Goal: Task Accomplishment & Management: Manage account settings

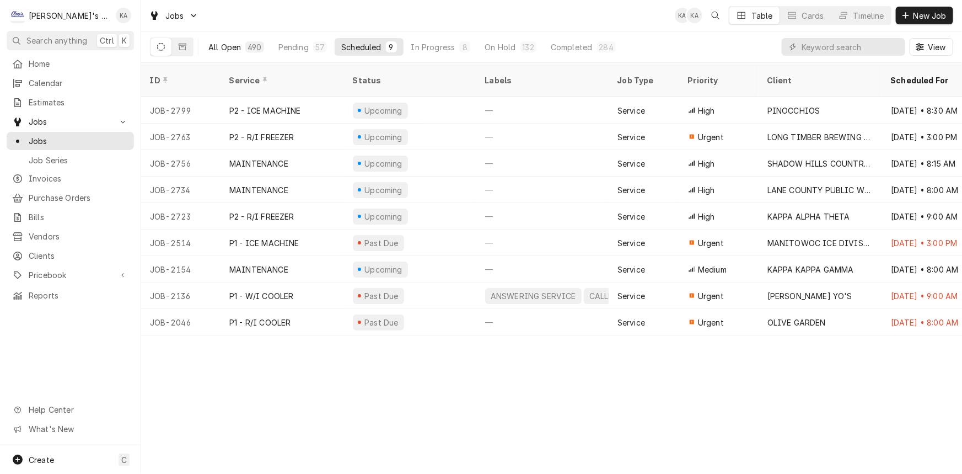
click at [258, 41] on div "490" at bounding box center [254, 46] width 18 height 11
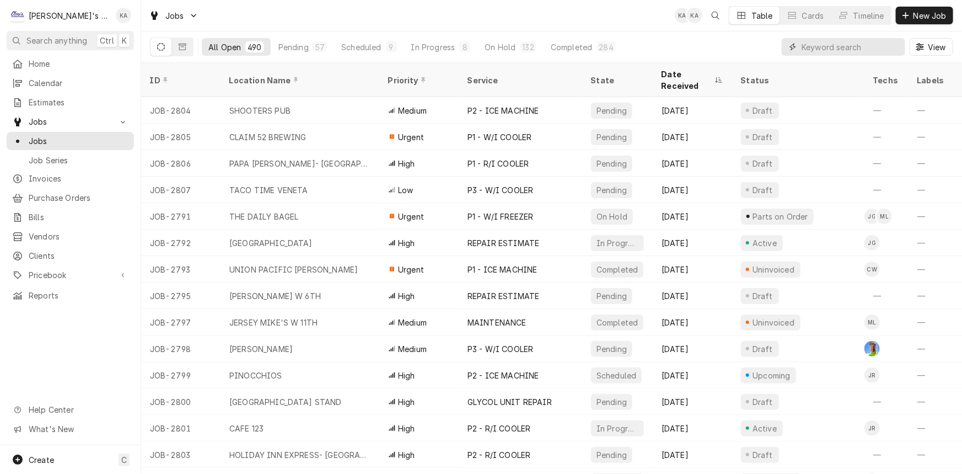
click at [812, 45] on input "Dynamic Content Wrapper" at bounding box center [851, 47] width 98 height 18
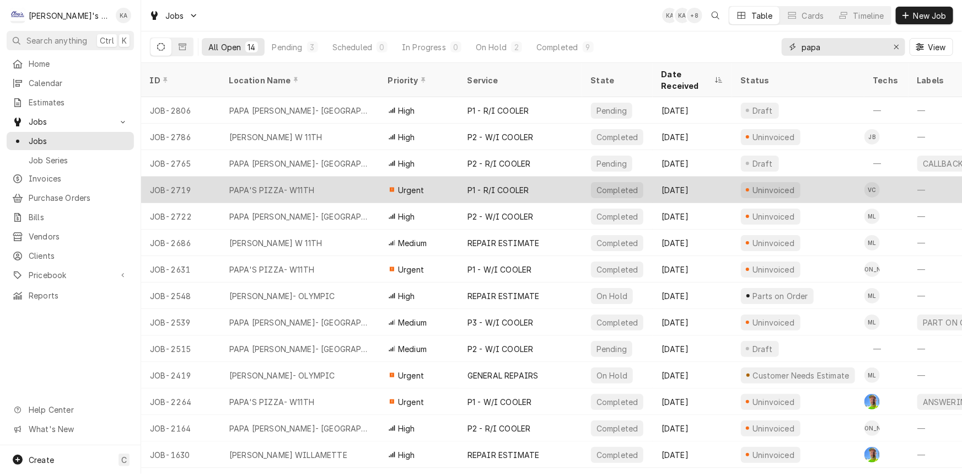
type input "papa"
click at [538, 176] on div "P1 - R/I COOLER" at bounding box center [521, 189] width 124 height 26
click at [544, 182] on div "P1 - R/I COOLER" at bounding box center [521, 189] width 124 height 26
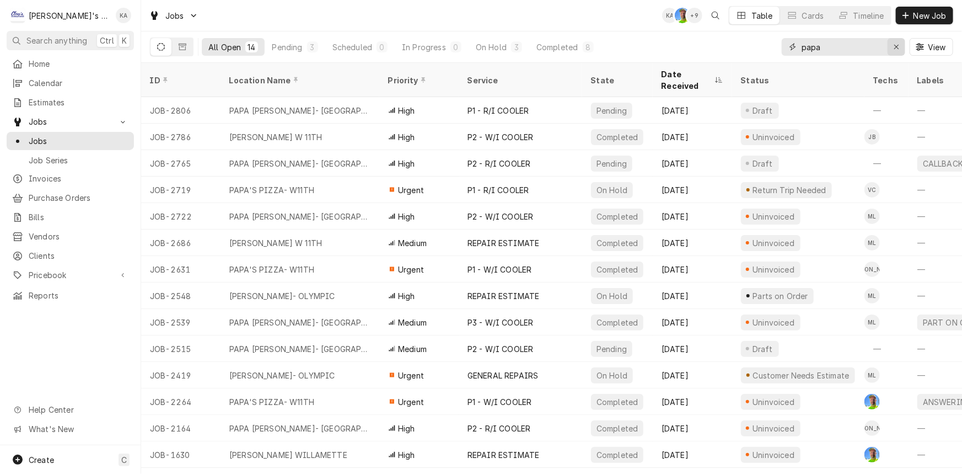
click at [893, 45] on div "Erase input" at bounding box center [896, 46] width 11 height 11
click at [741, 50] on div "All Open 14 Pending 3 Scheduled 0 In Progress 0 On Hold 3 Completed 8 View" at bounding box center [551, 46] width 803 height 31
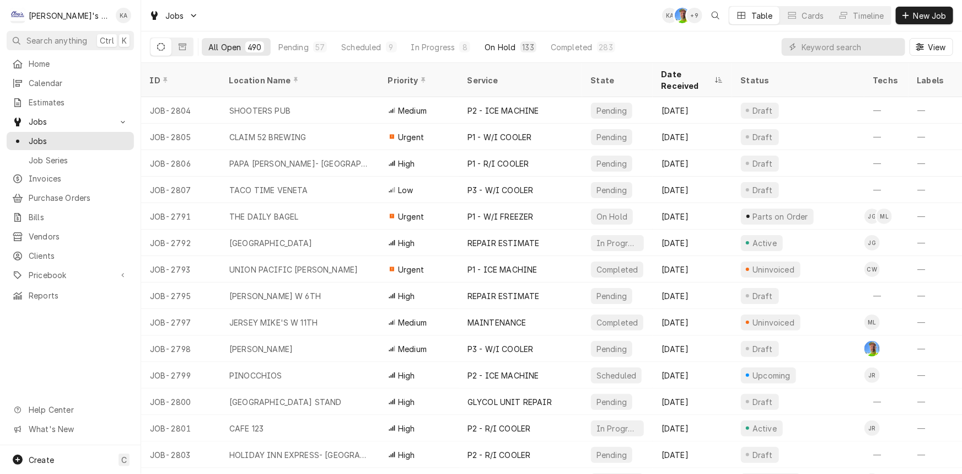
click at [485, 48] on div "On Hold" at bounding box center [500, 47] width 31 height 12
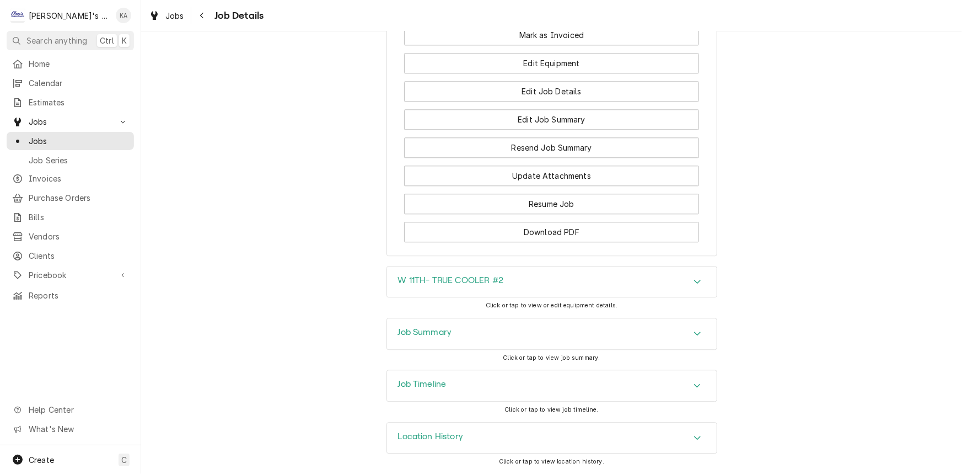
click at [509, 337] on div "Job Summary" at bounding box center [552, 333] width 330 height 31
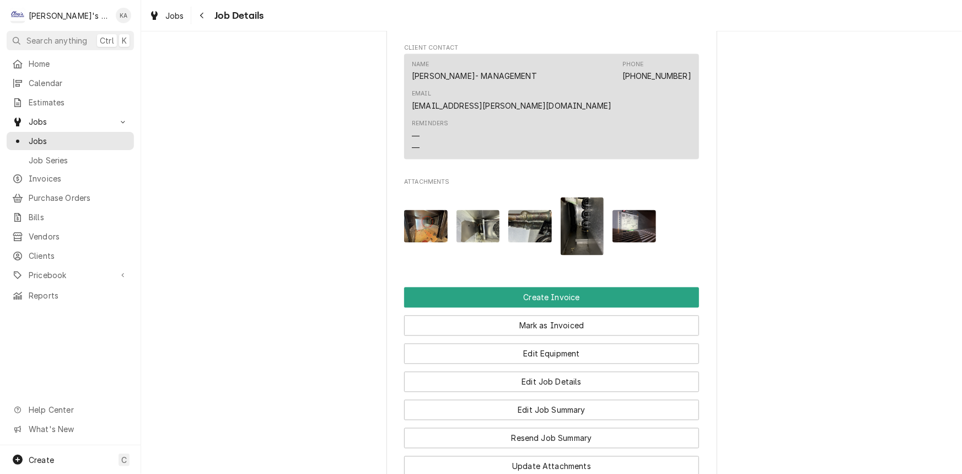
scroll to position [874, 0]
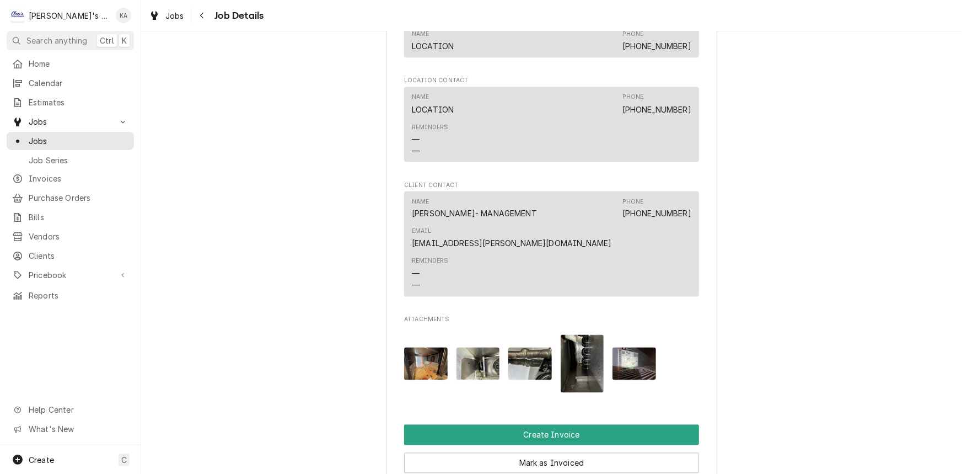
click at [427, 380] on img "Attachments" at bounding box center [426, 363] width 44 height 33
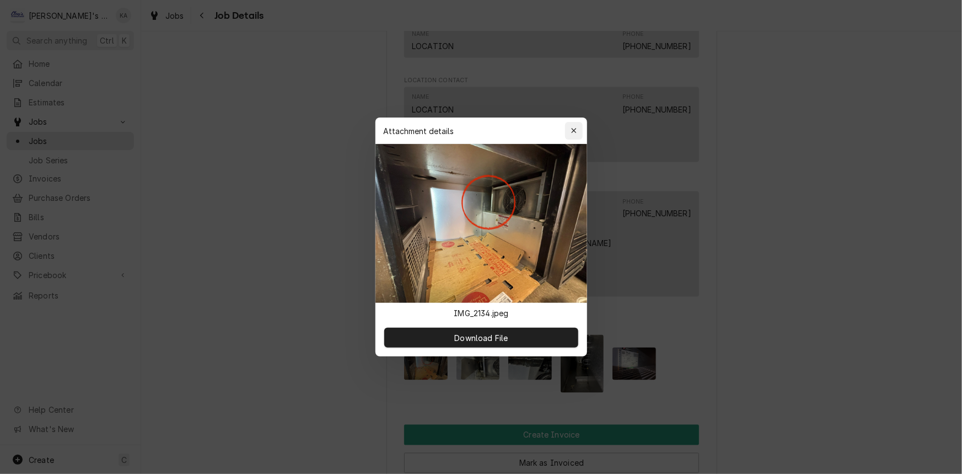
click at [579, 124] on button "button" at bounding box center [574, 131] width 18 height 18
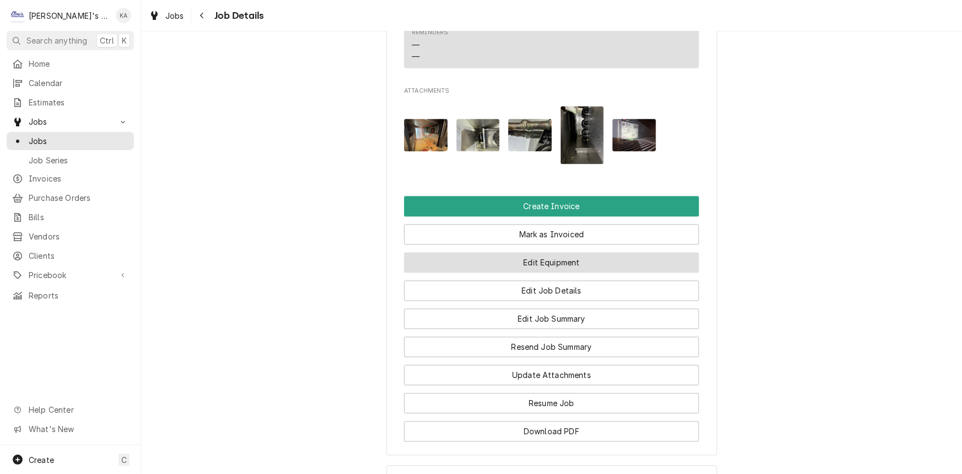
scroll to position [1253, 0]
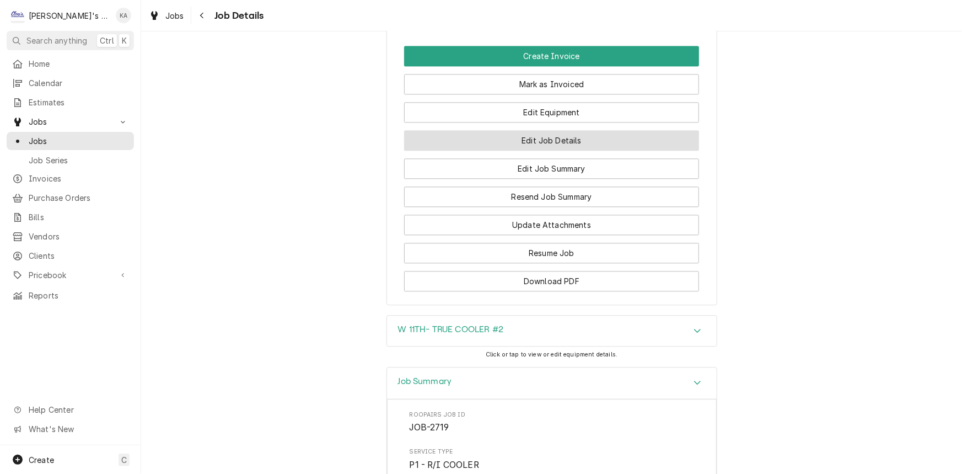
click at [552, 151] on button "Edit Job Details" at bounding box center [551, 140] width 295 height 20
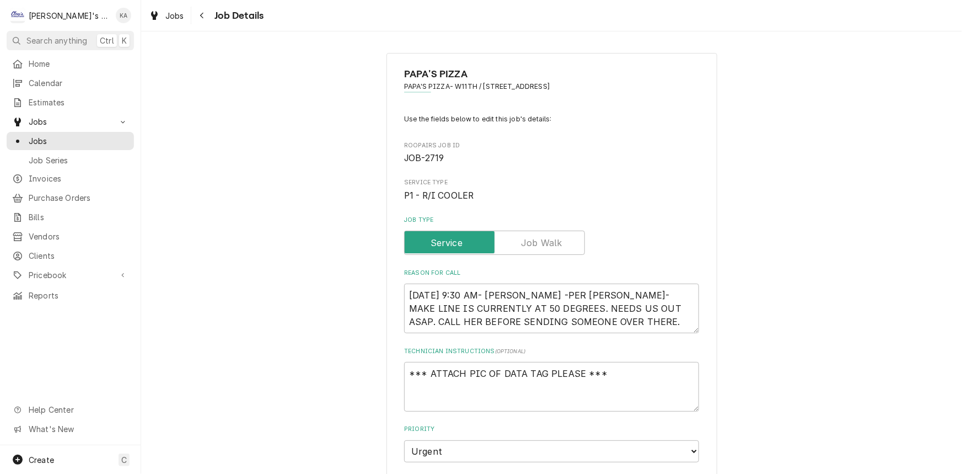
scroll to position [100, 0]
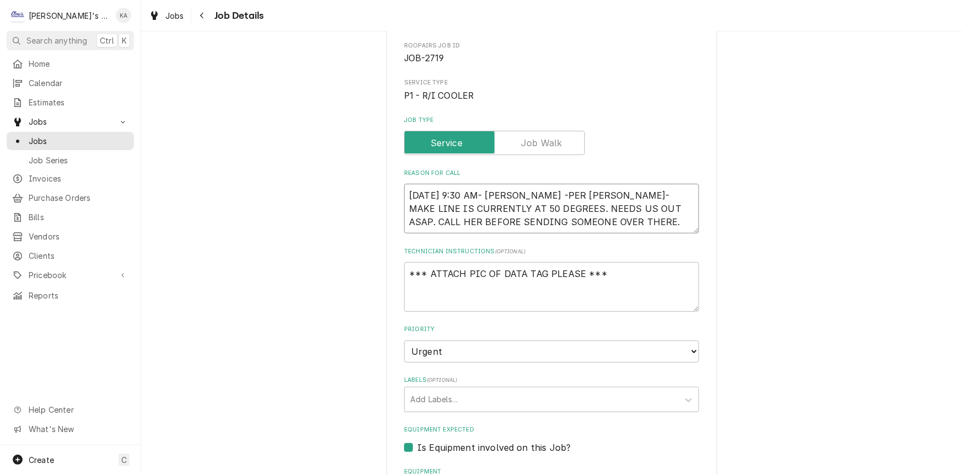
click at [598, 223] on textarea "8/18/2025 9:30 AM- KASSIE -PER STACEY- MAKE LINE IS CURRENTLY AT 50 DEGREES. NE…" at bounding box center [551, 209] width 295 height 50
type textarea "x"
type textarea "8/18/2025 9:30 AM- KASSIE -PER STACEY- MAKE LINE IS CURRENTLY AT 50 DEGREES. NE…"
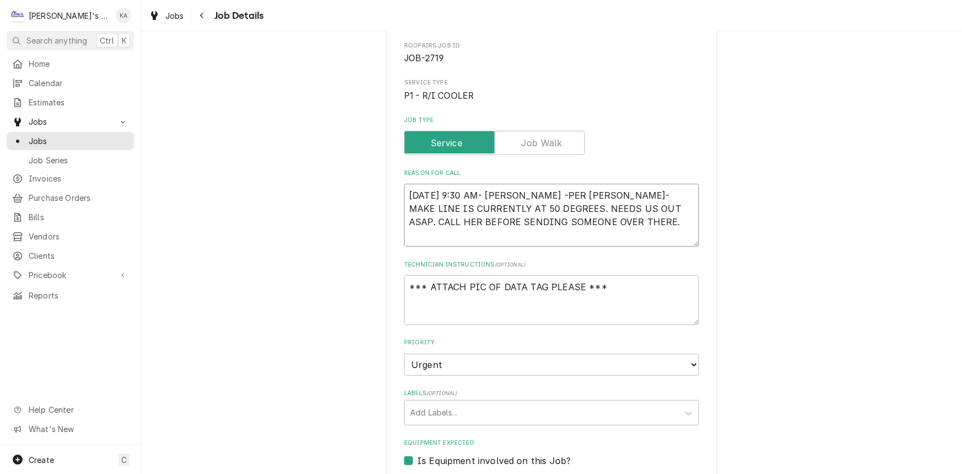
type textarea "x"
type textarea "8/18/2025 9:30 AM- KASSIE -PER STACEY- MAKE LINE IS CURRENTLY AT 50 DEGREES. NE…"
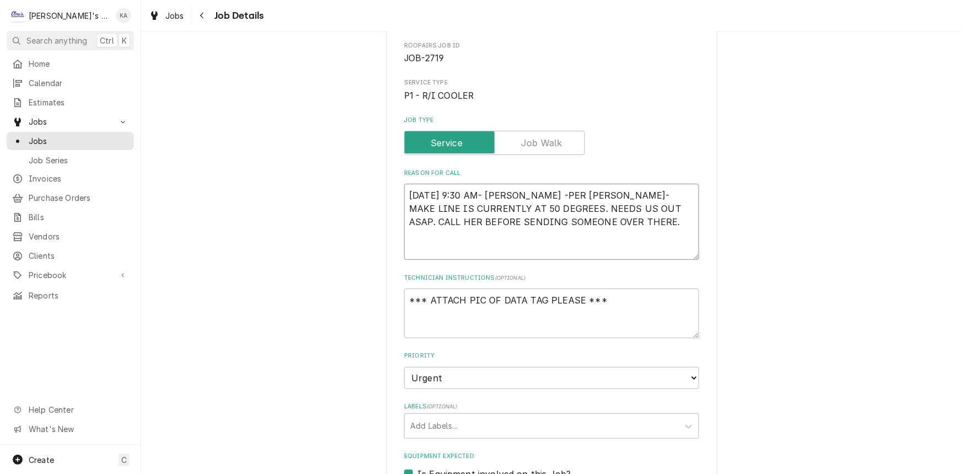
type textarea "x"
type textarea "8/18/2025 9:30 AM- KASSIE -PER STACEY- MAKE LINE IS CURRENTLY AT 50 DEGREES. NE…"
type textarea "x"
type textarea "8/18/2025 9:30 AM- KASSIE -PER STACEY- MAKE LINE IS CURRENTLY AT 50 DEGREES. NE…"
type textarea "x"
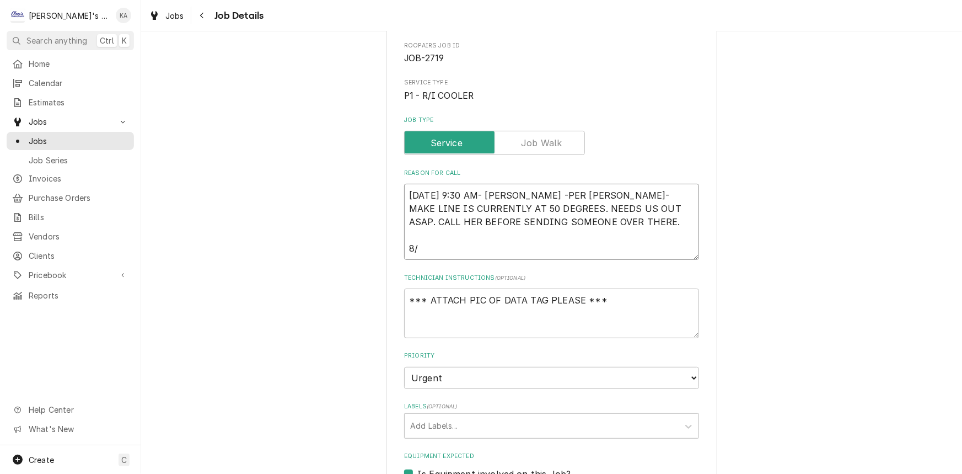
type textarea "8/18/2025 9:30 AM- KASSIE -PER STACEY- MAKE LINE IS CURRENTLY AT 50 DEGREES. NE…"
type textarea "x"
type textarea "8/18/2025 9:30 AM- KASSIE -PER STACEY- MAKE LINE IS CURRENTLY AT 50 DEGREES. NE…"
type textarea "x"
type textarea "8/18/2025 9:30 AM- KASSIE -PER STACEY- MAKE LINE IS CURRENTLY AT 50 DEGREES. NE…"
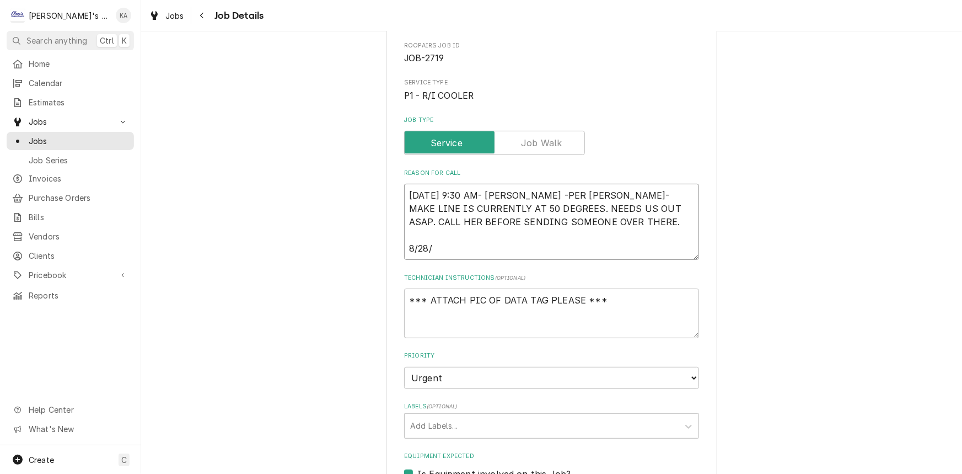
type textarea "x"
type textarea "8/18/2025 9:30 AM- KASSIE -PER STACEY- MAKE LINE IS CURRENTLY AT 50 DEGREES. NE…"
type textarea "x"
type textarea "8/18/2025 9:30 AM- KASSIE -PER STACEY- MAKE LINE IS CURRENTLY AT 50 DEGREES. NE…"
type textarea "x"
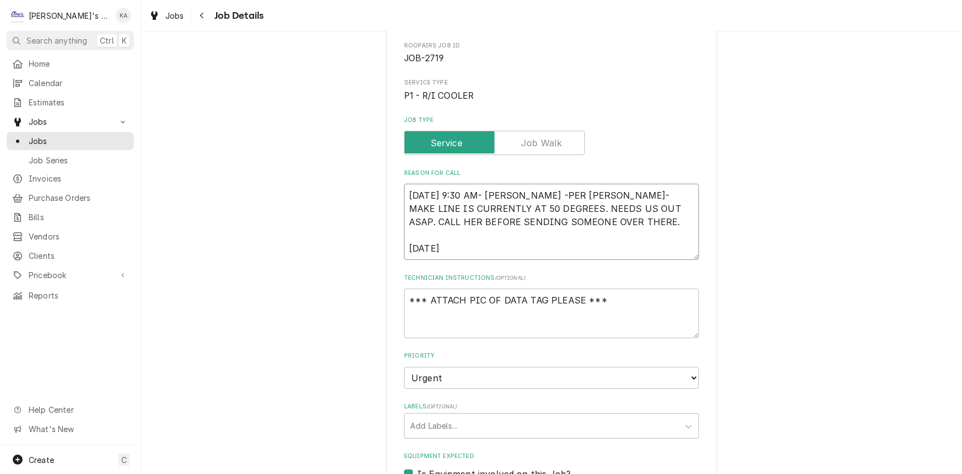
type textarea "8/18/2025 9:30 AM- KASSIE -PER STACEY- MAKE LINE IS CURRENTLY AT 50 DEGREES. NE…"
type textarea "x"
type textarea "8/18/2025 9:30 AM- KASSIE -PER STACEY- MAKE LINE IS CURRENTLY AT 50 DEGREES. NE…"
type textarea "x"
type textarea "8/18/2025 9:30 AM- KASSIE -PER STACEY- MAKE LINE IS CURRENTLY AT 50 DEGREES. NE…"
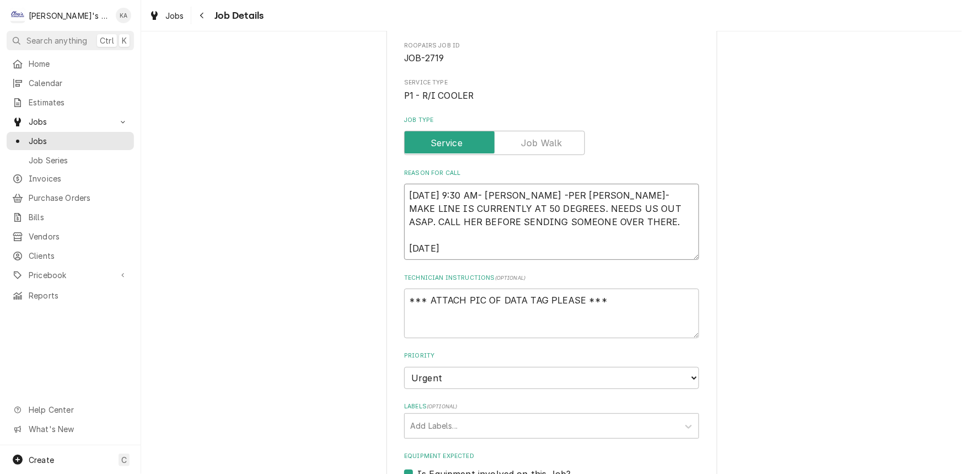
type textarea "x"
type textarea "8/18/2025 9:30 AM- KASSIE -PER STACEY- MAKE LINE IS CURRENTLY AT 50 DEGREES. NE…"
type textarea "x"
type textarea "8/18/2025 9:30 AM- KASSIE -PER STACEY- MAKE LINE IS CURRENTLY AT 50 DEGREES. NE…"
type textarea "x"
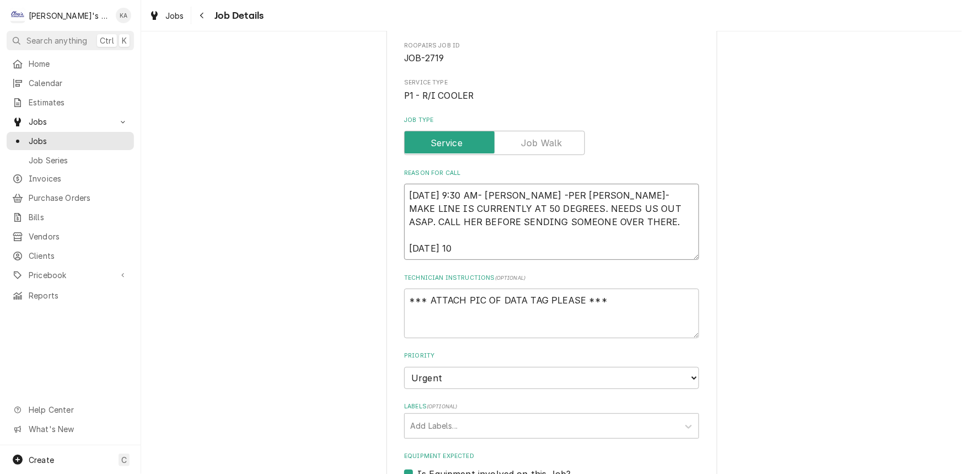
type textarea "8/18/2025 9:30 AM- KASSIE -PER STACEY- MAKE LINE IS CURRENTLY AT 50 DEGREES. NE…"
type textarea "x"
type textarea "8/18/2025 9:30 AM- KASSIE -PER STACEY- MAKE LINE IS CURRENTLY AT 50 DEGREES. NE…"
type textarea "x"
type textarea "8/18/2025 9:30 AM- KASSIE -PER STACEY- MAKE LINE IS CURRENTLY AT 50 DEGREES. NE…"
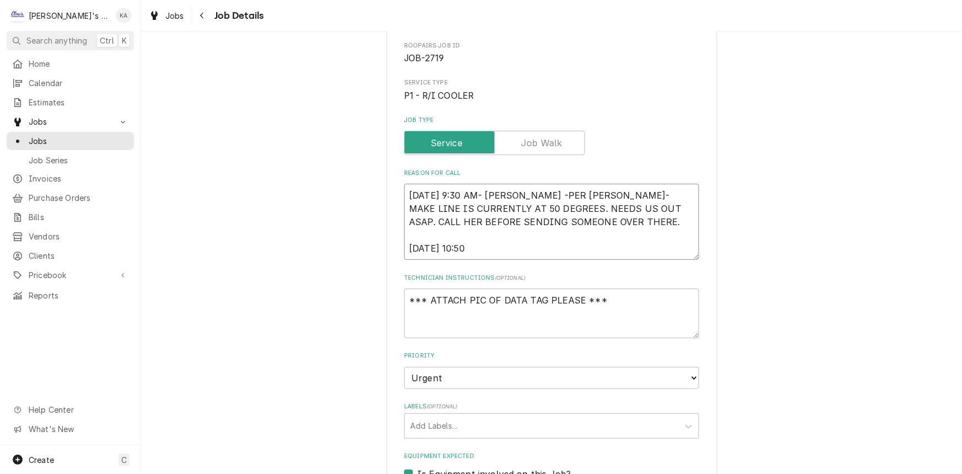
type textarea "x"
type textarea "8/18/2025 9:30 AM- KASSIE -PER STACEY- MAKE LINE IS CURRENTLY AT 50 DEGREES. NE…"
type textarea "x"
type textarea "8/18/2025 9:30 AM- KASSIE -PER STACEY- MAKE LINE IS CURRENTLY AT 50 DEGREES. NE…"
type textarea "x"
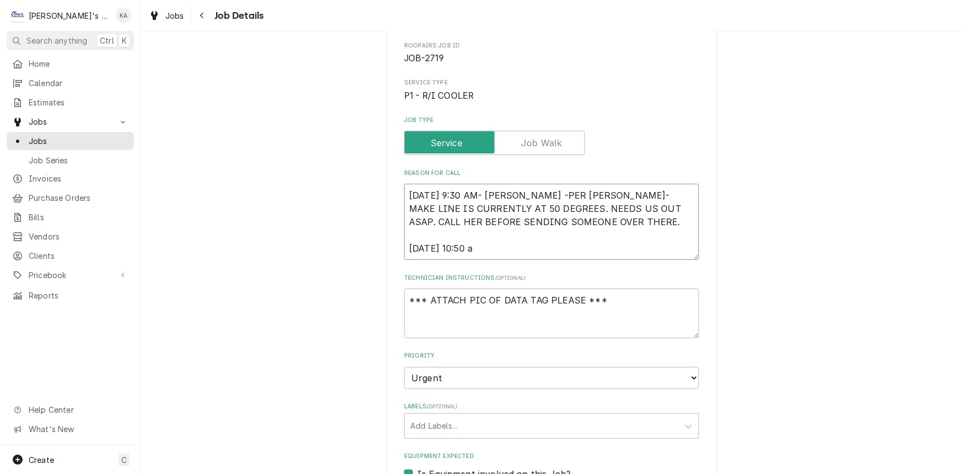
type textarea "8/18/2025 9:30 AM- KASSIE -PER STACEY- MAKE LINE IS CURRENTLY AT 50 DEGREES. NE…"
type textarea "x"
type textarea "8/18/2025 9:30 AM- KASSIE -PER STACEY- MAKE LINE IS CURRENTLY AT 50 DEGREES. NE…"
type textarea "x"
type textarea "8/18/2025 9:30 AM- KASSIE -PER STACEY- MAKE LINE IS CURRENTLY AT 50 DEGREES. NE…"
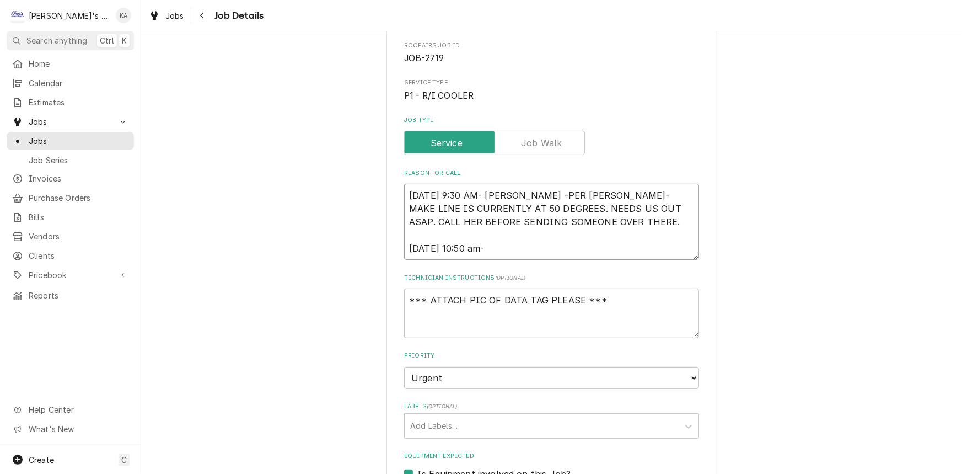
type textarea "x"
type textarea "8/18/2025 9:30 AM- KASSIE -PER STACEY- MAKE LINE IS CURRENTLY AT 50 DEGREES. NE…"
type textarea "x"
type textarea "8/18/2025 9:30 AM- KASSIE -PER STACEY- MAKE LINE IS CURRENTLY AT 50 DEGREES. NE…"
type textarea "x"
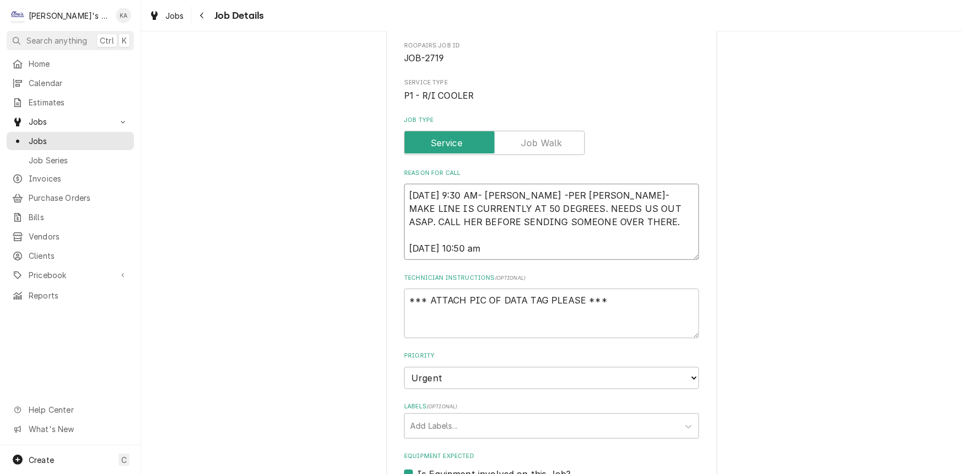
type textarea "8/18/2025 9:30 AM- KASSIE -PER STACEY- MAKE LINE IS CURRENTLY AT 50 DEGREES. NE…"
type textarea "x"
type textarea "8/18/2025 9:30 AM- KASSIE -PER STACEY- MAKE LINE IS CURRENTLY AT 50 DEGREES. NE…"
type textarea "x"
type textarea "8/18/2025 9:30 AM- KASSIE -PER STACEY- MAKE LINE IS CURRENTLY AT 50 DEGREES. NE…"
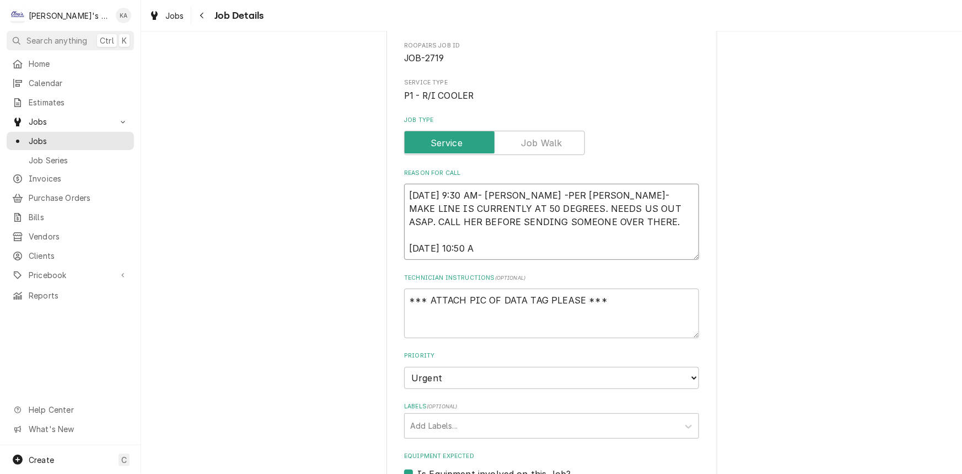
type textarea "x"
type textarea "8/18/2025 9:30 AM- KASSIE -PER STACEY- MAKE LINE IS CURRENTLY AT 50 DEGREES. NE…"
type textarea "x"
type textarea "8/18/2025 9:30 AM- KASSIE -PER STACEY- MAKE LINE IS CURRENTLY AT 50 DEGREES. NE…"
type textarea "x"
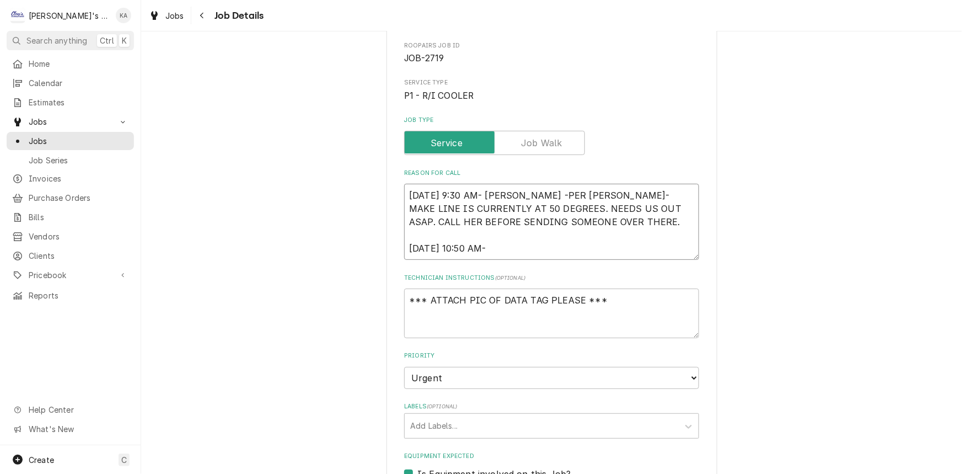
type textarea "8/18/2025 9:30 AM- KASSIE -PER STACEY- MAKE LINE IS CURRENTLY AT 50 DEGREES. NE…"
type textarea "x"
type textarea "8/18/2025 9:30 AM- KASSIE -PER STACEY- MAKE LINE IS CURRENTLY AT 50 DEGREES. NE…"
type textarea "x"
type textarea "8/18/2025 9:30 AM- KASSIE -PER STACEY- MAKE LINE IS CURRENTLY AT 50 DEGREES. NE…"
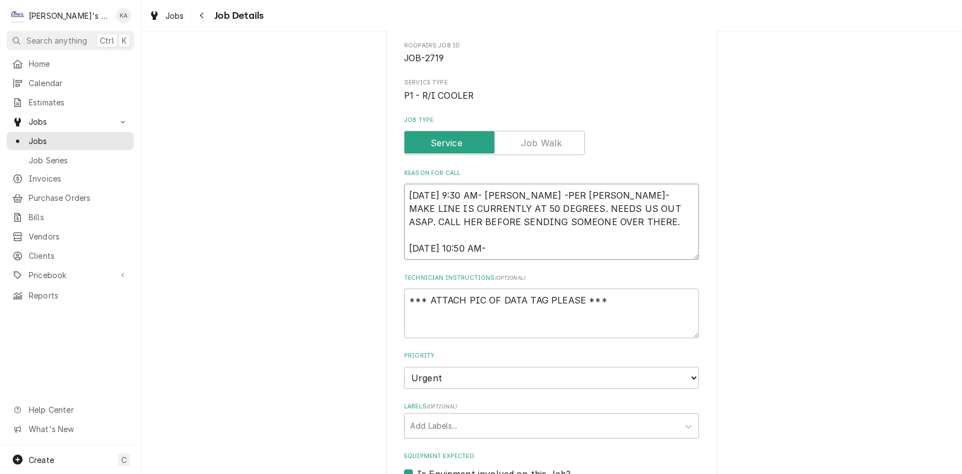
type textarea "x"
type textarea "8/18/2025 9:30 AM- KASSIE -PER STACEY- MAKE LINE IS CURRENTLY AT 50 DEGREES. NE…"
type textarea "x"
type textarea "8/18/2025 9:30 AM- KASSIE -PER STACEY- MAKE LINE IS CURRENTLY AT 50 DEGREES. NE…"
type textarea "x"
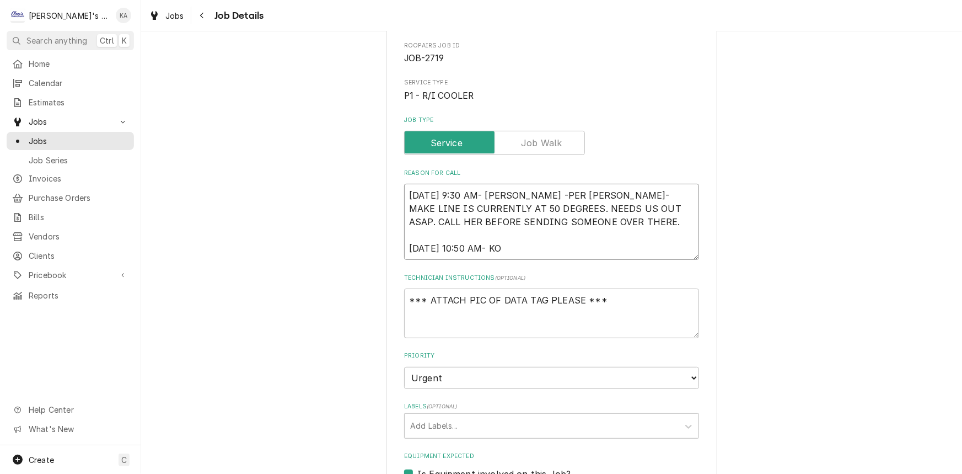
type textarea "8/18/2025 9:30 AM- KASSIE -PER STACEY- MAKE LINE IS CURRENTLY AT 50 DEGREES. NE…"
type textarea "x"
type textarea "8/18/2025 9:30 AM- KASSIE -PER STACEY- MAKE LINE IS CURRENTLY AT 50 DEGREES. NE…"
type textarea "x"
type textarea "8/18/2025 9:30 AM- KASSIE -PER STACEY- MAKE LINE IS CURRENTLY AT 50 DEGREES. NE…"
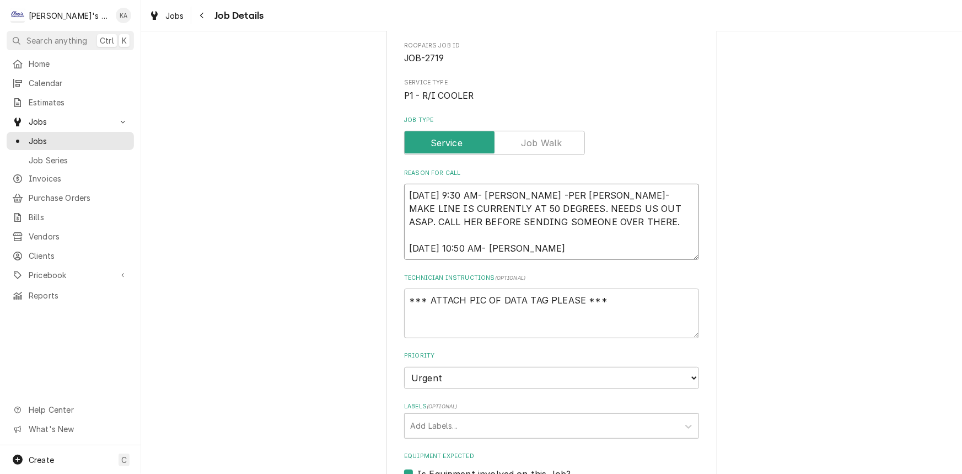
type textarea "x"
type textarea "8/18/2025 9:30 AM- KASSIE -PER STACEY- MAKE LINE IS CURRENTLY AT 50 DEGREES. NE…"
type textarea "x"
type textarea "8/18/2025 9:30 AM- KASSIE -PER STACEY- MAKE LINE IS CURRENTLY AT 50 DEGREES. NE…"
type textarea "x"
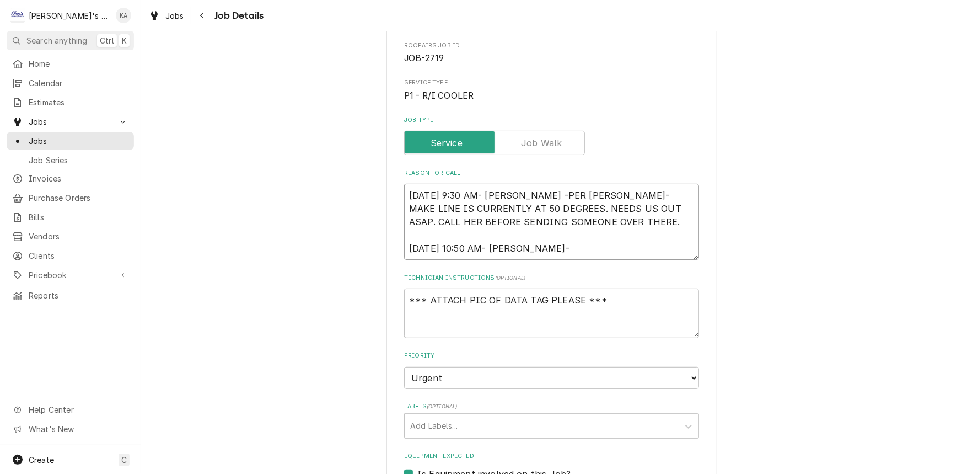
type textarea "8/18/2025 9:30 AM- KASSIE -PER STACEY- MAKE LINE IS CURRENTLY AT 50 DEGREES. NE…"
type textarea "x"
type textarea "8/18/2025 9:30 AM- KASSIE -PER STACEY- MAKE LINE IS CURRENTLY AT 50 DEGREES. NE…"
type textarea "x"
type textarea "8/18/2025 9:30 AM- KASSIE -PER STACEY- MAKE LINE IS CURRENTLY AT 50 DEGREES. NE…"
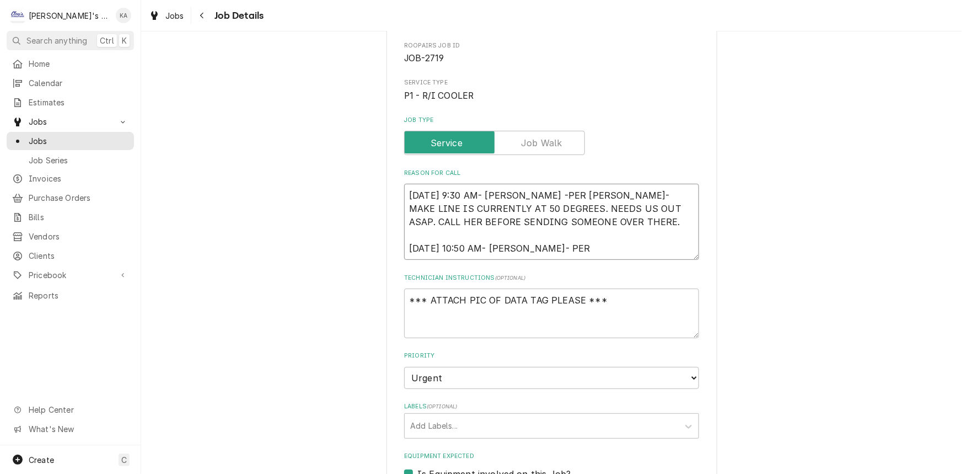
type textarea "x"
type textarea "8/18/2025 9:30 AM- KASSIE -PER STACEY- MAKE LINE IS CURRENTLY AT 50 DEGREES. NE…"
type textarea "x"
type textarea "8/18/2025 9:30 AM- KASSIE -PER STACEY- MAKE LINE IS CURRENTLY AT 50 DEGREES. NE…"
type textarea "x"
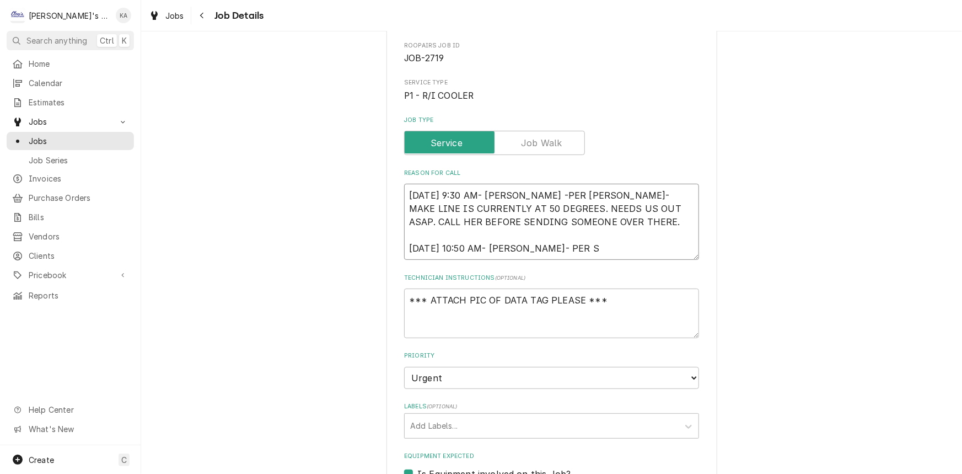
type textarea "8/18/2025 9:30 AM- KASSIE -PER STACEY- MAKE LINE IS CURRENTLY AT 50 DEGREES. NE…"
type textarea "x"
type textarea "8/18/2025 9:30 AM- KASSIE -PER STACEY- MAKE LINE IS CURRENTLY AT 50 DEGREES. NE…"
type textarea "x"
type textarea "8/18/2025 9:30 AM- KASSIE -PER STACEY- MAKE LINE IS CURRENTLY AT 50 DEGREES. NE…"
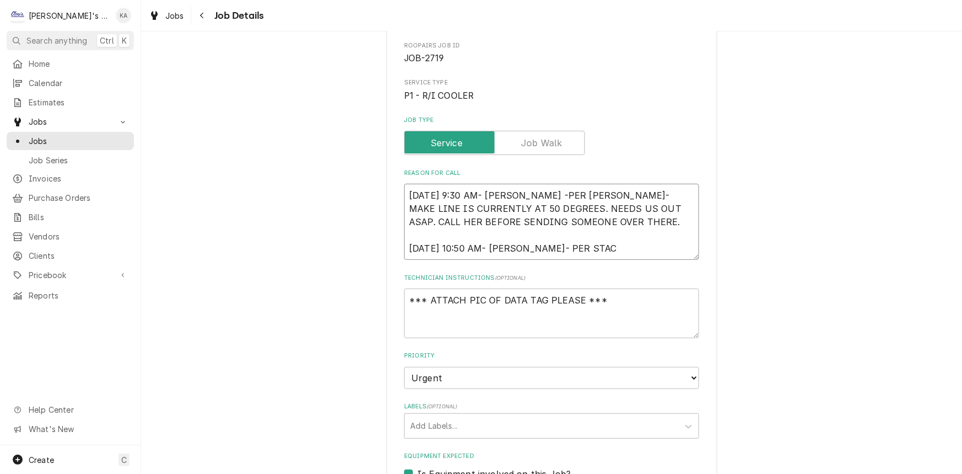
type textarea "x"
type textarea "8/18/2025 9:30 AM- KASSIE -PER STACEY- MAKE LINE IS CURRENTLY AT 50 DEGREES. NE…"
type textarea "x"
type textarea "8/18/2025 9:30 AM- KASSIE -PER STACEY- MAKE LINE IS CURRENTLY AT 50 DEGREES. NE…"
type textarea "x"
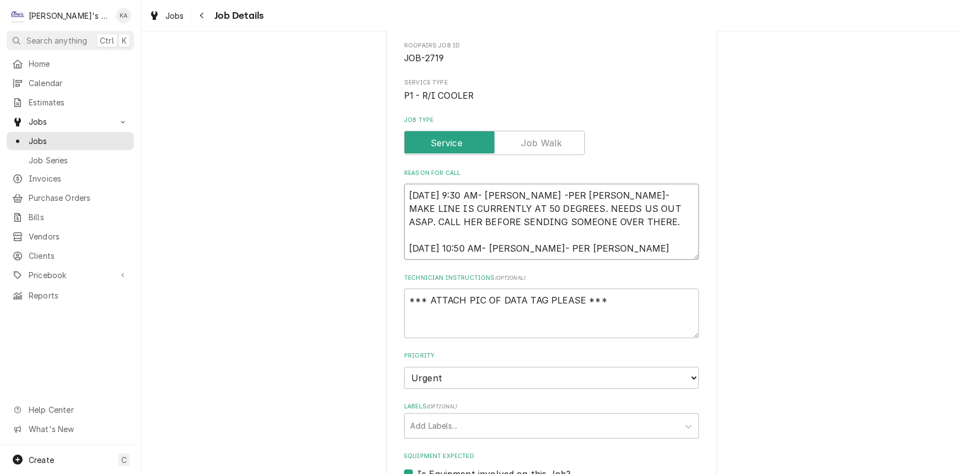
type textarea "8/18/2025 9:30 AM- KASSIE -PER STACEY- MAKE LINE IS CURRENTLY AT 50 DEGREES. NE…"
type textarea "x"
type textarea "8/18/2025 9:30 AM- KASSIE -PER STACEY- MAKE LINE IS CURRENTLY AT 50 DEGREES. NE…"
type textarea "x"
type textarea "8/18/2025 9:30 AM- KASSIE -PER STACEY- MAKE LINE IS CURRENTLY AT 50 DEGREES. NE…"
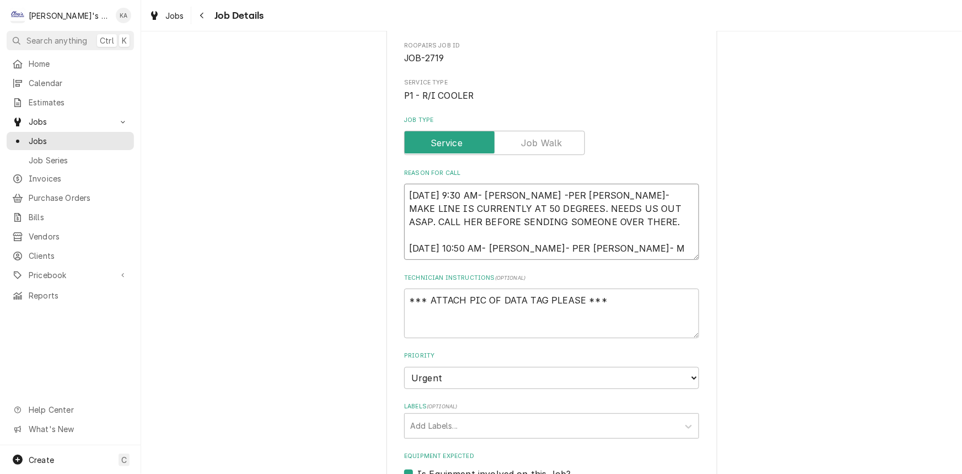
type textarea "x"
type textarea "8/18/2025 9:30 AM- KASSIE -PER STACEY- MAKE LINE IS CURRENTLY AT 50 DEGREES. NE…"
type textarea "x"
type textarea "8/18/2025 9:30 AM- KASSIE -PER STACEY- MAKE LINE IS CURRENTLY AT 50 DEGREES. NE…"
type textarea "x"
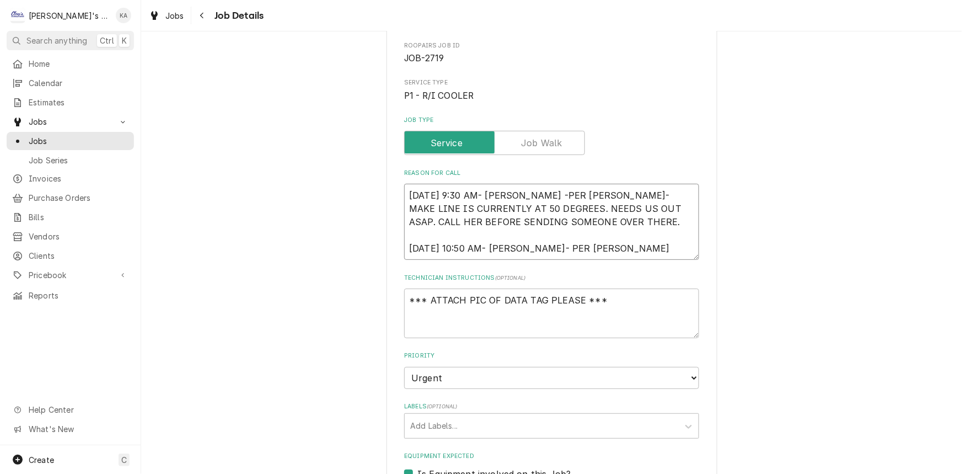
type textarea "8/18/2025 9:30 AM- KASSIE -PER STACEY- MAKE LINE IS CURRENTLY AT 50 DEGREES. NE…"
type textarea "x"
type textarea "8/18/2025 9:30 AM- KASSIE -PER STACEY- MAKE LINE IS CURRENTLY AT 50 DEGREES. NE…"
type textarea "x"
type textarea "8/18/2025 9:30 AM- KASSIE -PER STACEY- MAKE LINE IS CURRENTLY AT 50 DEGREES. NE…"
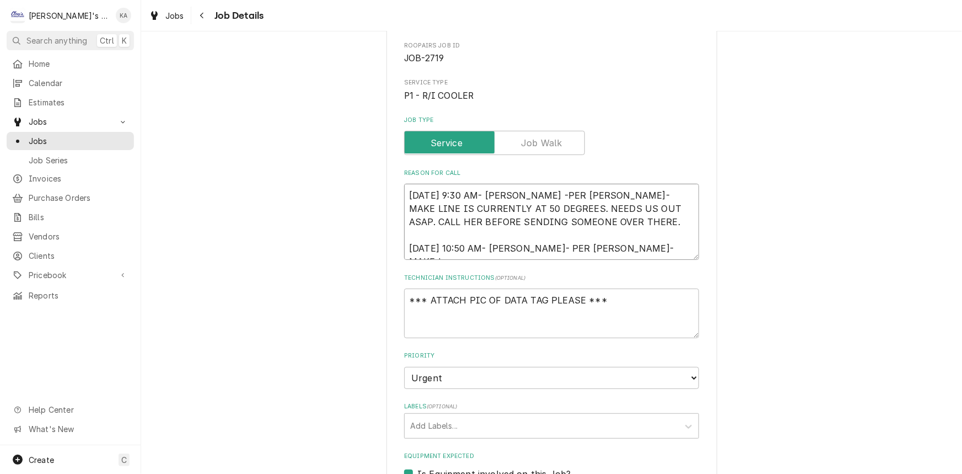
type textarea "x"
type textarea "8/18/2025 9:30 AM- KASSIE -PER STACEY- MAKE LINE IS CURRENTLY AT 50 DEGREES. NE…"
type textarea "x"
type textarea "8/18/2025 9:30 AM- KASSIE -PER STACEY- MAKE LINE IS CURRENTLY AT 50 DEGREES. NE…"
type textarea "x"
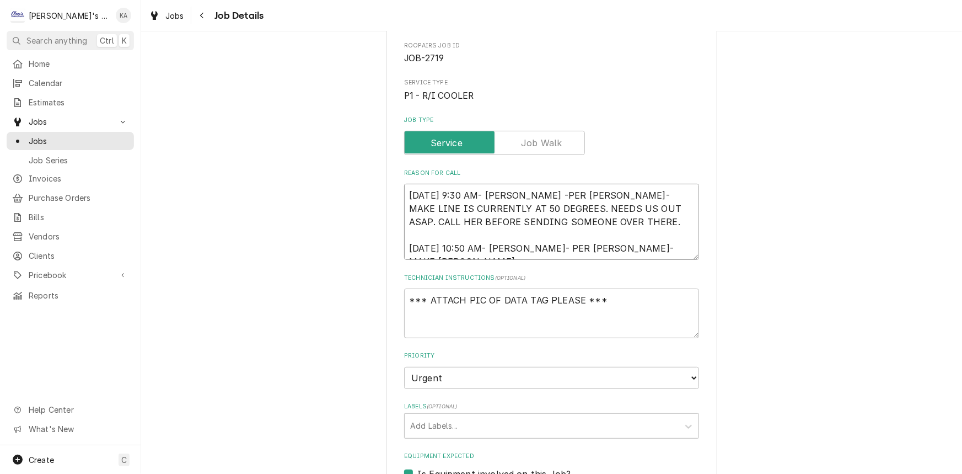
type textarea "8/18/2025 9:30 AM- KASSIE -PER STACEY- MAKE LINE IS CURRENTLY AT 50 DEGREES. NE…"
type textarea "x"
type textarea "8/18/2025 9:30 AM- KASSIE -PER STACEY- MAKE LINE IS CURRENTLY AT 50 DEGREES. NE…"
type textarea "x"
type textarea "8/18/2025 9:30 AM- KASSIE -PER STACEY- MAKE LINE IS CURRENTLY AT 50 DEGREES. NE…"
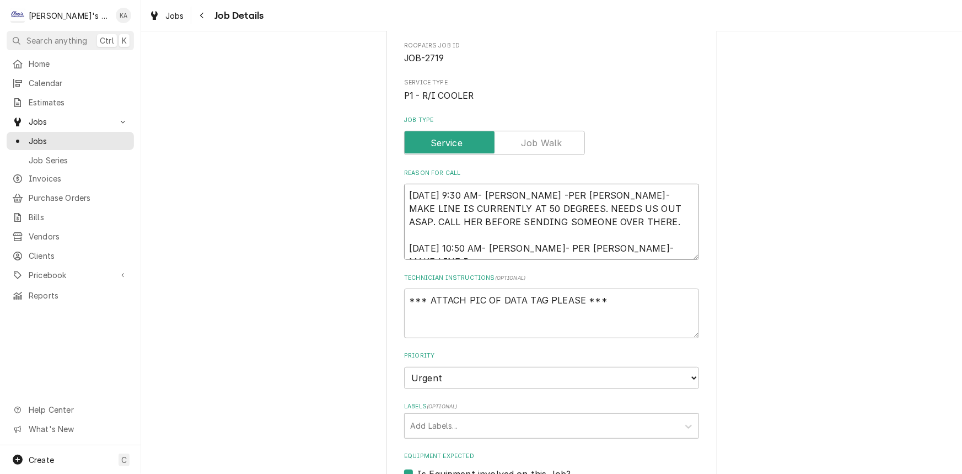
type textarea "x"
type textarea "8/18/2025 9:30 AM- KASSIE -PER STACEY- MAKE LINE IS CURRENTLY AT 50 DEGREES. NE…"
type textarea "x"
type textarea "8/18/2025 9:30 AM- KASSIE -PER STACEY- MAKE LINE IS CURRENTLY AT 50 DEGREES. NE…"
type textarea "x"
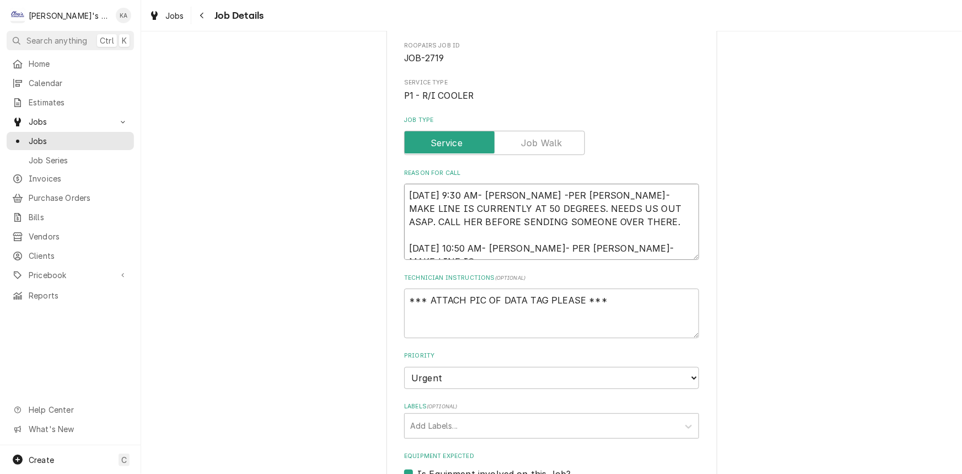
type textarea "8/18/2025 9:30 AM- KASSIE -PER STACEY- MAKE LINE IS CURRENTLY AT 50 DEGREES. NE…"
type textarea "x"
type textarea "8/18/2025 9:30 AM- KASSIE -PER STACEY- MAKE LINE IS CURRENTLY AT 50 DEGREES. NE…"
type textarea "x"
type textarea "8/18/2025 9:30 AM- KASSIE -PER STACEY- MAKE LINE IS CURRENTLY AT 50 DEGREES. NE…"
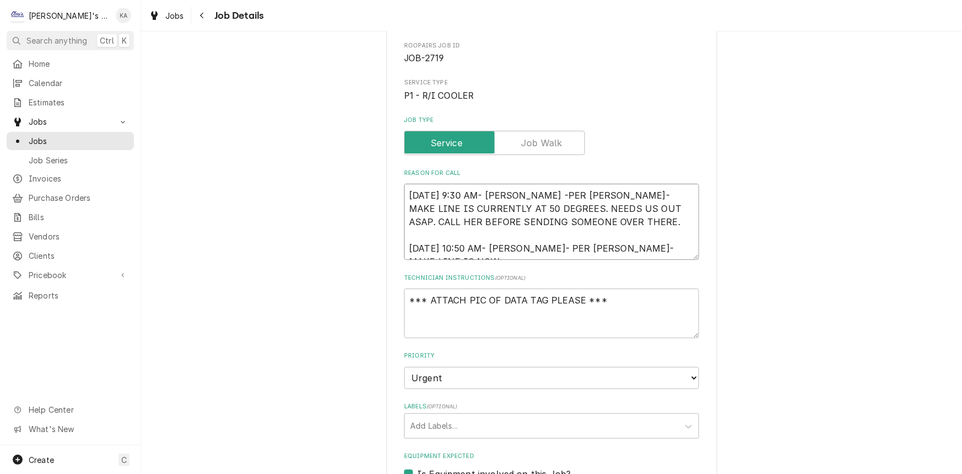
type textarea "x"
type textarea "8/18/2025 9:30 AM- KASSIE -PER STACEY- MAKE LINE IS CURRENTLY AT 50 DEGREES. NE…"
type textarea "x"
type textarea "8/18/2025 9:30 AM- KASSIE -PER STACEY- MAKE LINE IS CURRENTLY AT 50 DEGREES. NE…"
type textarea "x"
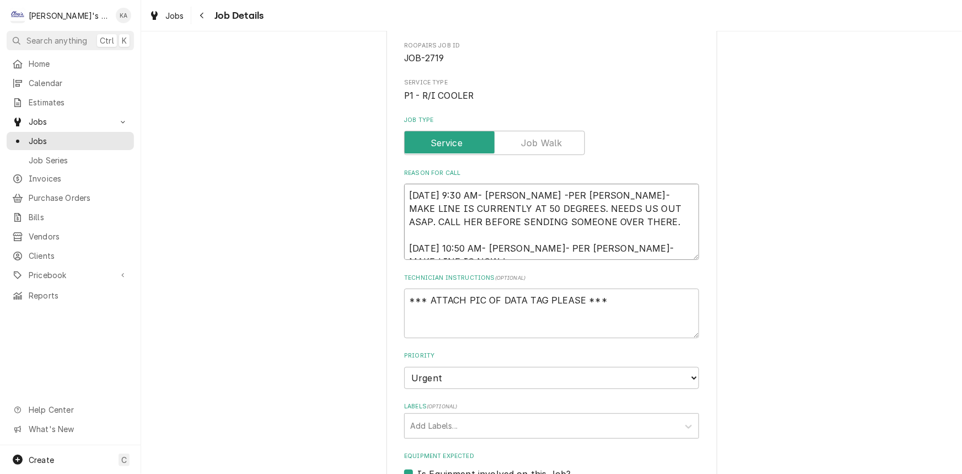
type textarea "8/18/2025 9:30 AM- KASSIE -PER STACEY- MAKE LINE IS CURRENTLY AT 50 DEGREES. NE…"
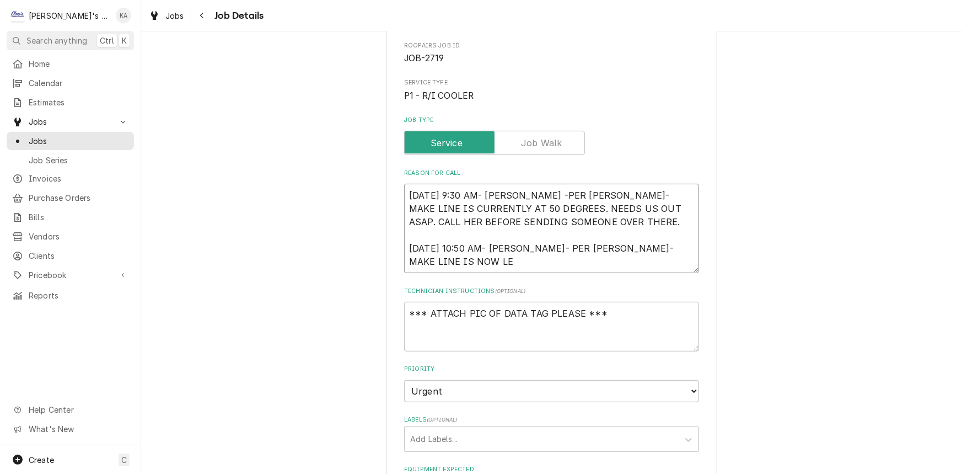
type textarea "x"
type textarea "8/18/2025 9:30 AM- KASSIE -PER STACEY- MAKE LINE IS CURRENTLY AT 50 DEGREES. NE…"
type textarea "x"
type textarea "8/18/2025 9:30 AM- KASSIE -PER STACEY- MAKE LINE IS CURRENTLY AT 50 DEGREES. NE…"
type textarea "x"
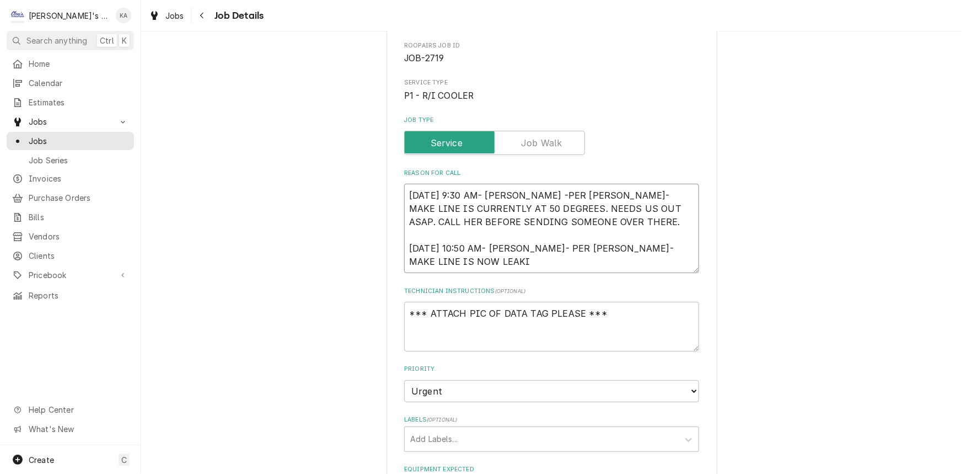
type textarea "8/18/2025 9:30 AM- KASSIE -PER STACEY- MAKE LINE IS CURRENTLY AT 50 DEGREES. NE…"
type textarea "x"
type textarea "8/18/2025 9:30 AM- KASSIE -PER STACEY- MAKE LINE IS CURRENTLY AT 50 DEGREES. NE…"
type textarea "x"
type textarea "8/18/2025 9:30 AM- KASSIE -PER STACEY- MAKE LINE IS CURRENTLY AT 50 DEGREES. NE…"
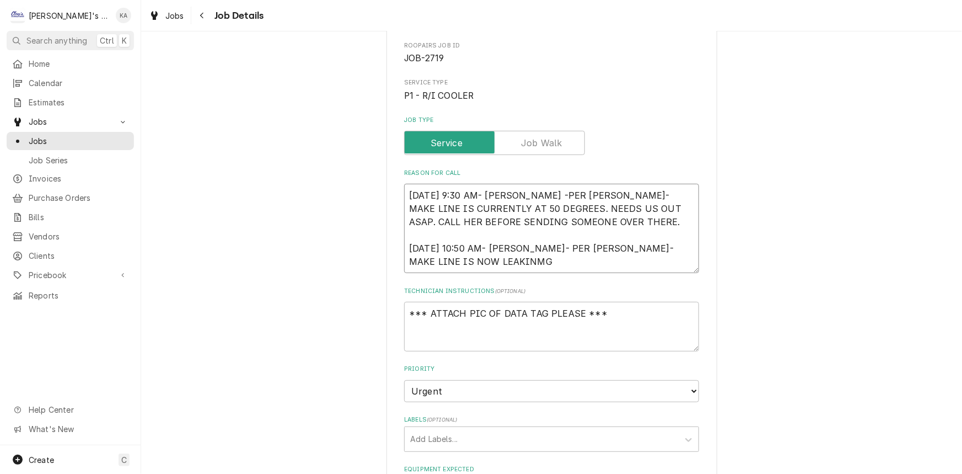
type textarea "x"
type textarea "8/18/2025 9:30 AM- KASSIE -PER STACEY- MAKE LINE IS CURRENTLY AT 50 DEGREES. NE…"
type textarea "x"
type textarea "8/18/2025 9:30 AM- KASSIE -PER STACEY- MAKE LINE IS CURRENTLY AT 50 DEGREES. NE…"
type textarea "x"
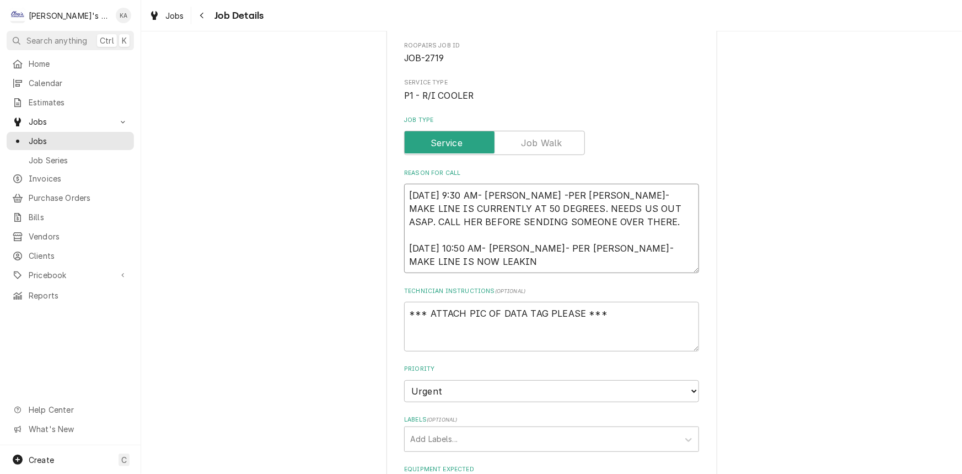
type textarea "8/18/2025 9:30 AM- KASSIE -PER STACEY- MAKE LINE IS CURRENTLY AT 50 DEGREES. NE…"
type textarea "x"
type textarea "8/18/2025 9:30 AM- KASSIE -PER STACEY- MAKE LINE IS CURRENTLY AT 50 DEGREES. NE…"
type textarea "x"
type textarea "8/18/2025 9:30 AM- KASSIE -PER STACEY- MAKE LINE IS CURRENTLY AT 50 DEGREES. NE…"
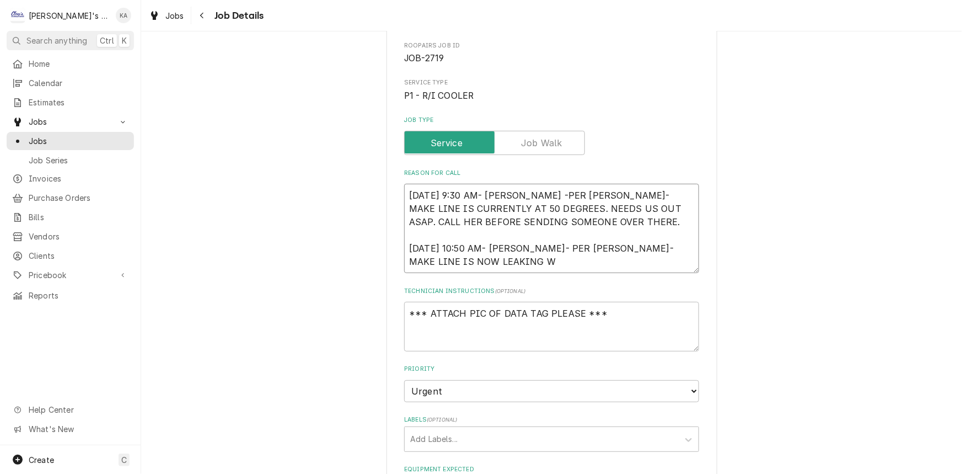
type textarea "x"
type textarea "8/18/2025 9:30 AM- KASSIE -PER STACEY- MAKE LINE IS CURRENTLY AT 50 DEGREES. NE…"
type textarea "x"
type textarea "8/18/2025 9:30 AM- KASSIE -PER STACEY- MAKE LINE IS CURRENTLY AT 50 DEGREES. NE…"
type textarea "x"
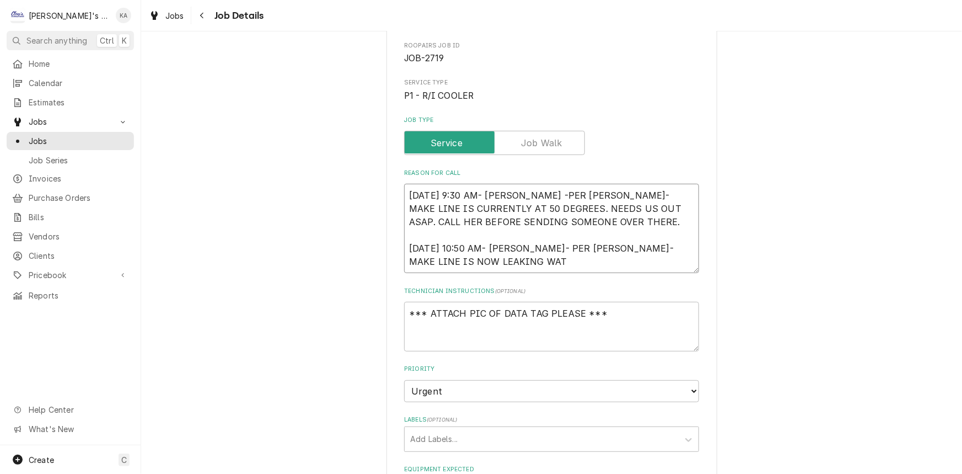
type textarea "8/18/2025 9:30 AM- KASSIE -PER STACEY- MAKE LINE IS CURRENTLY AT 50 DEGREES. NE…"
type textarea "x"
type textarea "8/18/2025 9:30 AM- KASSIE -PER STACEY- MAKE LINE IS CURRENTLY AT 50 DEGREES. NE…"
type textarea "x"
type textarea "8/18/2025 9:30 AM- KASSIE -PER STACEY- MAKE LINE IS CURRENTLY AT 50 DEGREES. NE…"
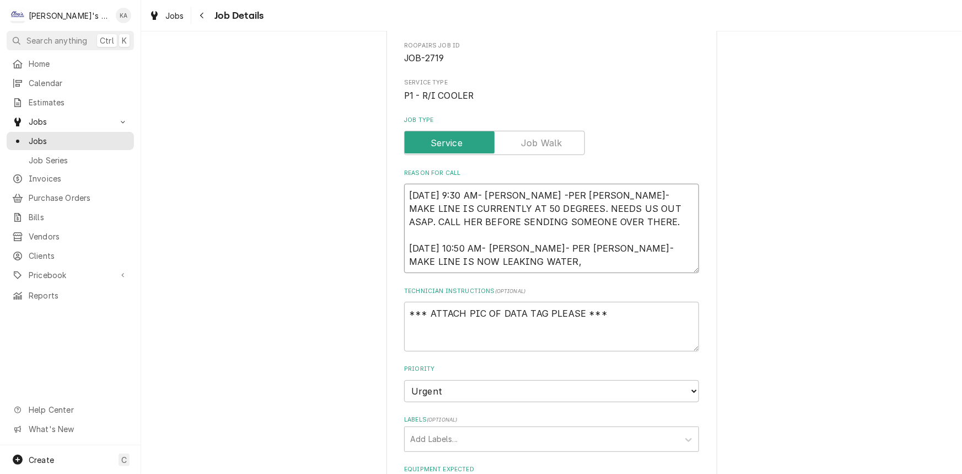
type textarea "x"
type textarea "8/18/2025 9:30 AM- KASSIE -PER STACEY- MAKE LINE IS CURRENTLY AT 50 DEGREES. NE…"
type textarea "x"
type textarea "8/18/2025 9:30 AM- KASSIE -PER STACEY- MAKE LINE IS CURRENTLY AT 50 DEGREES. NE…"
type textarea "x"
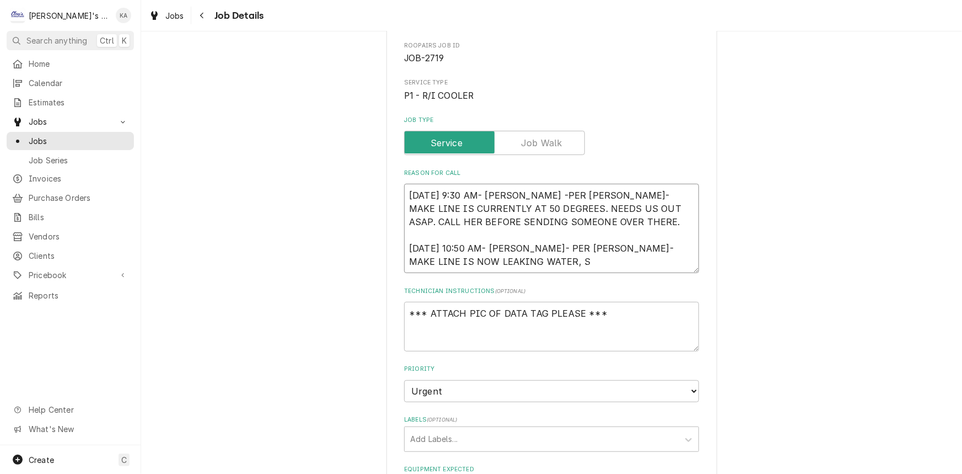
type textarea "8/18/2025 9:30 AM- KASSIE -PER STACEY- MAKE LINE IS CURRENTLY AT 50 DEGREES. NE…"
type textarea "x"
type textarea "8/18/2025 9:30 AM- KASSIE -PER STACEY- MAKE LINE IS CURRENTLY AT 50 DEGREES. NE…"
type textarea "x"
type textarea "8/18/2025 9:30 AM- KASSIE -PER STACEY- MAKE LINE IS CURRENTLY AT 50 DEGREES. NE…"
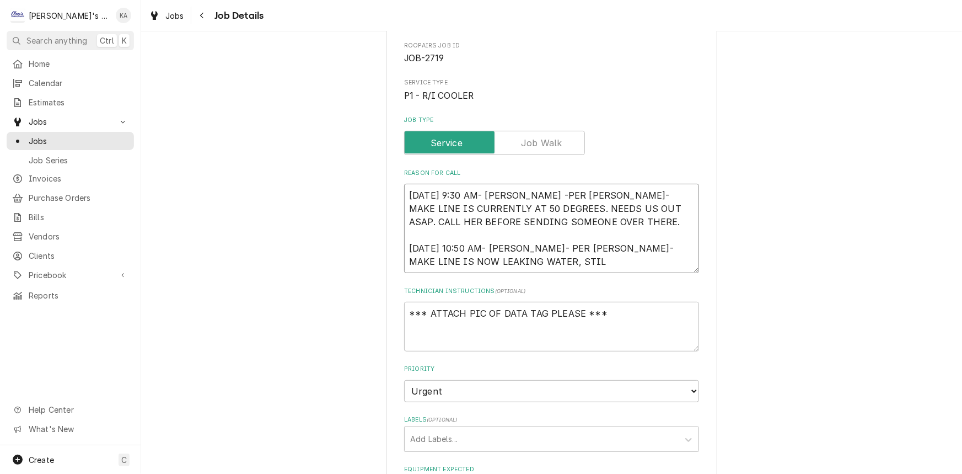
type textarea "x"
type textarea "8/18/2025 9:30 AM- KASSIE -PER STACEY- MAKE LINE IS CURRENTLY AT 50 DEGREES. NE…"
type textarea "x"
type textarea "8/18/2025 9:30 AM- KASSIE -PER STACEY- MAKE LINE IS CURRENTLY AT 50 DEGREES. NE…"
type textarea "x"
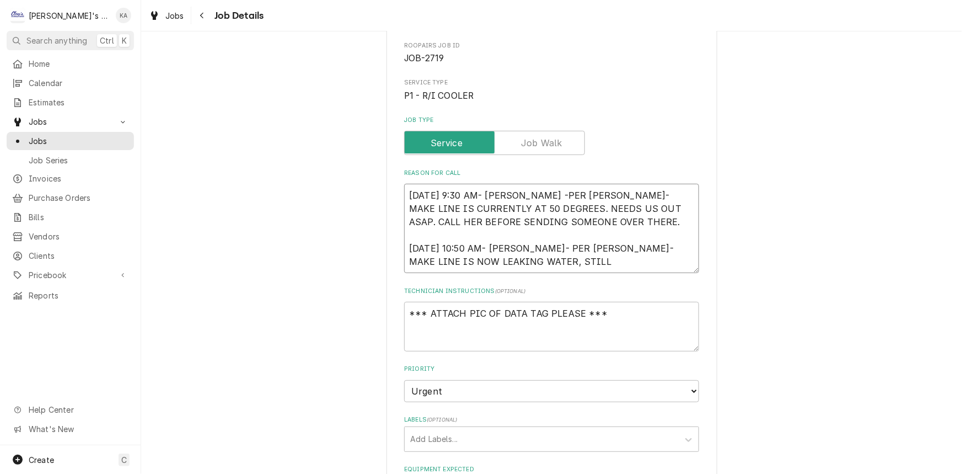
type textarea "8/18/2025 9:30 AM- KASSIE -PER STACEY- MAKE LINE IS CURRENTLY AT 50 DEGREES. NE…"
type textarea "x"
type textarea "8/18/2025 9:30 AM- KASSIE -PER STACEY- MAKE LINE IS CURRENTLY AT 50 DEGREES. NE…"
type textarea "x"
type textarea "8/18/2025 9:30 AM- KASSIE -PER STACEY- MAKE LINE IS CURRENTLY AT 50 DEGREES. NE…"
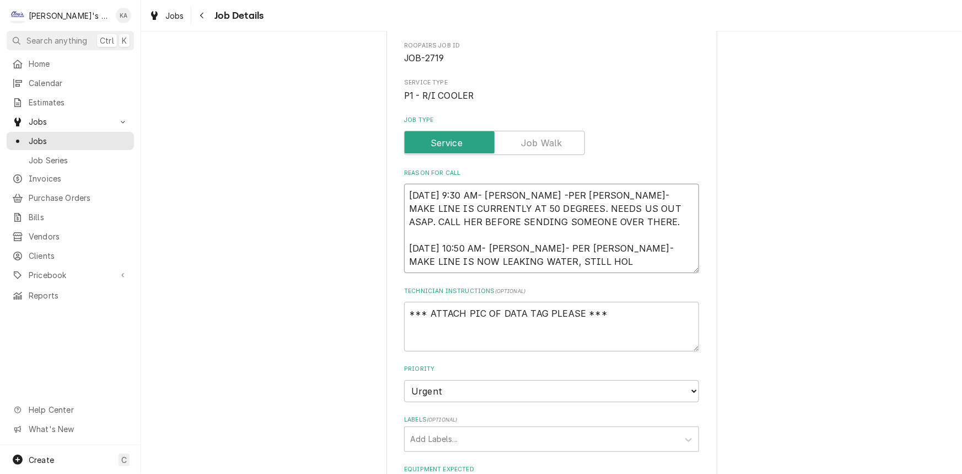
type textarea "x"
type textarea "8/18/2025 9:30 AM- KASSIE -PER STACEY- MAKE LINE IS CURRENTLY AT 50 DEGREES. NE…"
type textarea "x"
type textarea "8/18/2025 9:30 AM- KASSIE -PER STACEY- MAKE LINE IS CURRENTLY AT 50 DEGREES. NE…"
type textarea "x"
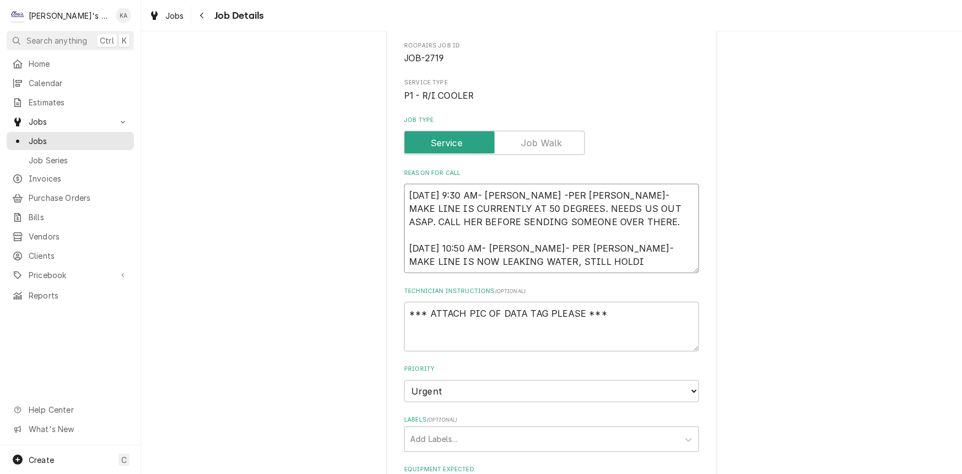
type textarea "8/18/2025 9:30 AM- KASSIE -PER STACEY- MAKE LINE IS CURRENTLY AT 50 DEGREES. NE…"
type textarea "x"
type textarea "8/18/2025 9:30 AM- KASSIE -PER STACEY- MAKE LINE IS CURRENTLY AT 50 DEGREES. NE…"
type textarea "x"
type textarea "8/18/2025 9:30 AM- KASSIE -PER STACEY- MAKE LINE IS CURRENTLY AT 50 DEGREES. NE…"
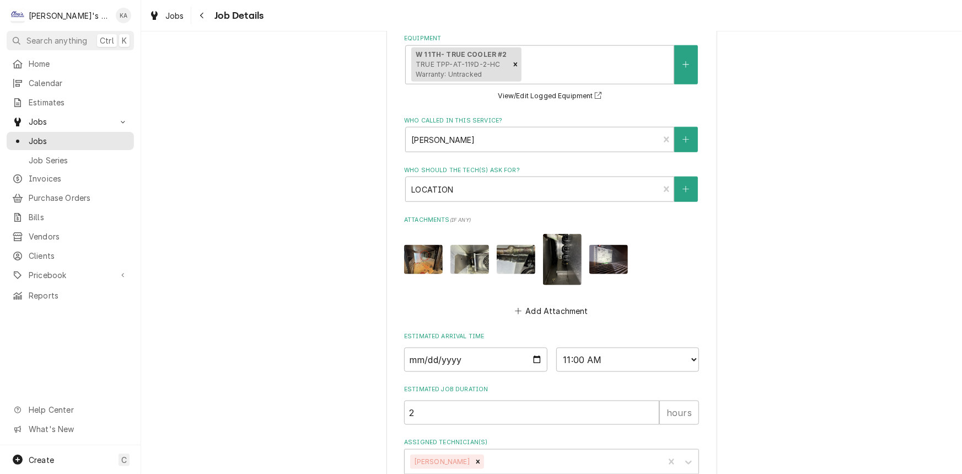
scroll to position [651, 0]
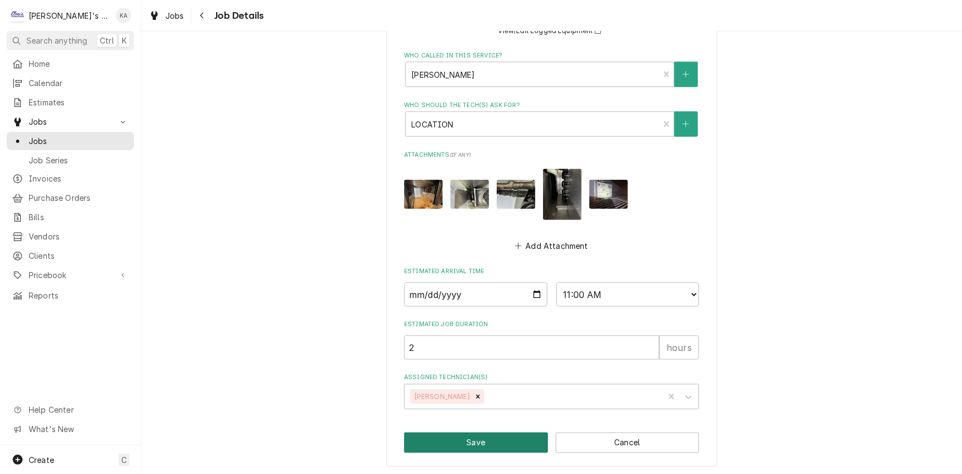
click at [495, 436] on button "Save" at bounding box center [476, 442] width 144 height 20
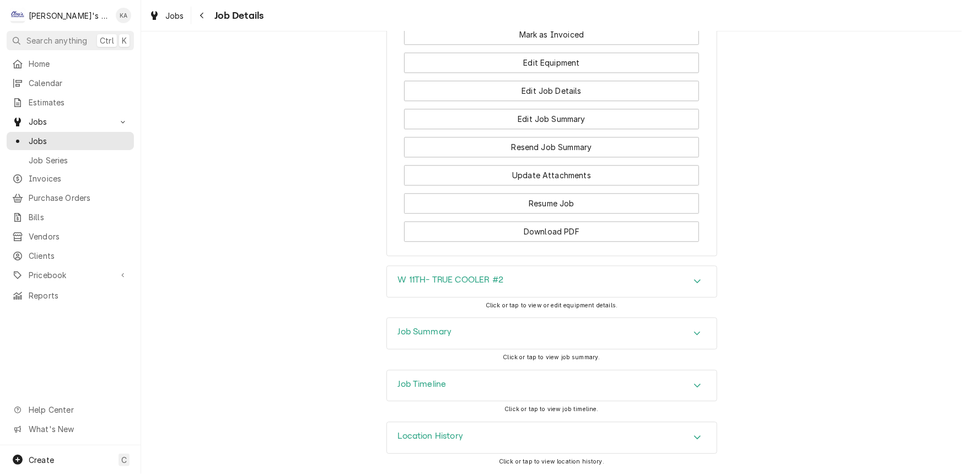
scroll to position [1377, 0]
click at [560, 205] on button "Resume Job" at bounding box center [551, 203] width 295 height 20
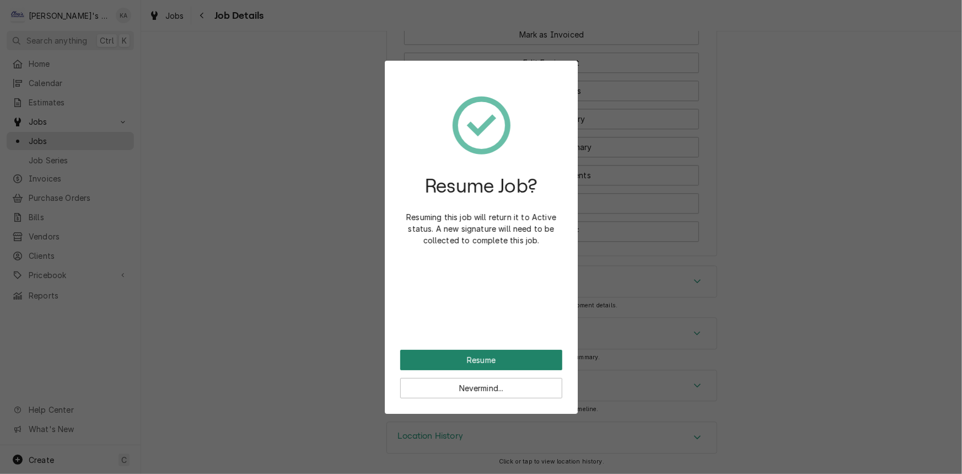
click at [472, 361] on button "Resume" at bounding box center [481, 360] width 162 height 20
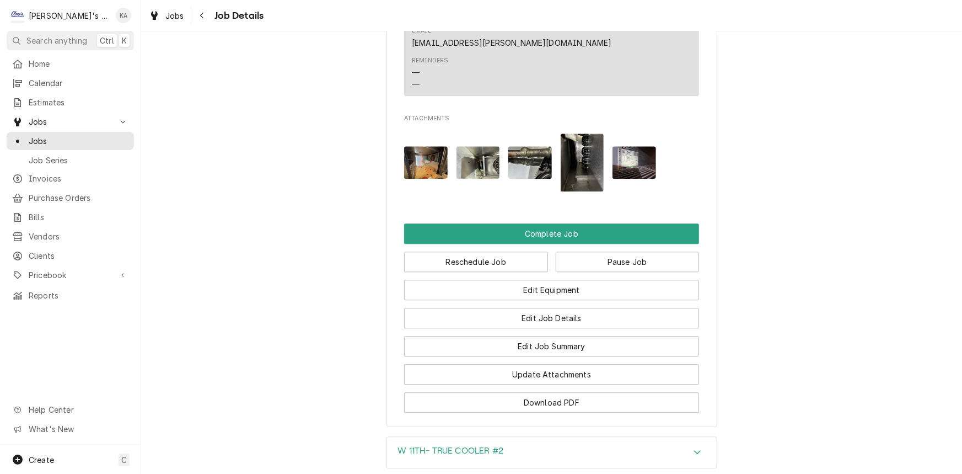
scroll to position [1253, 0]
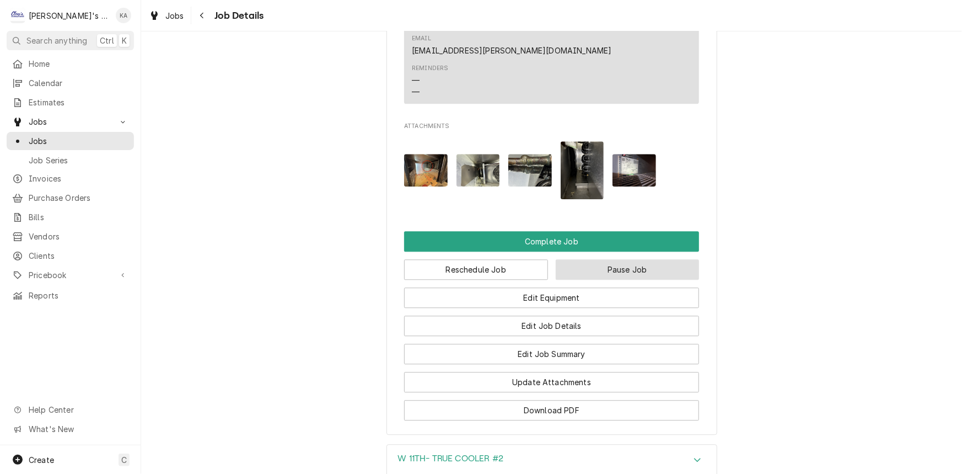
click at [577, 280] on button "Pause Job" at bounding box center [628, 269] width 144 height 20
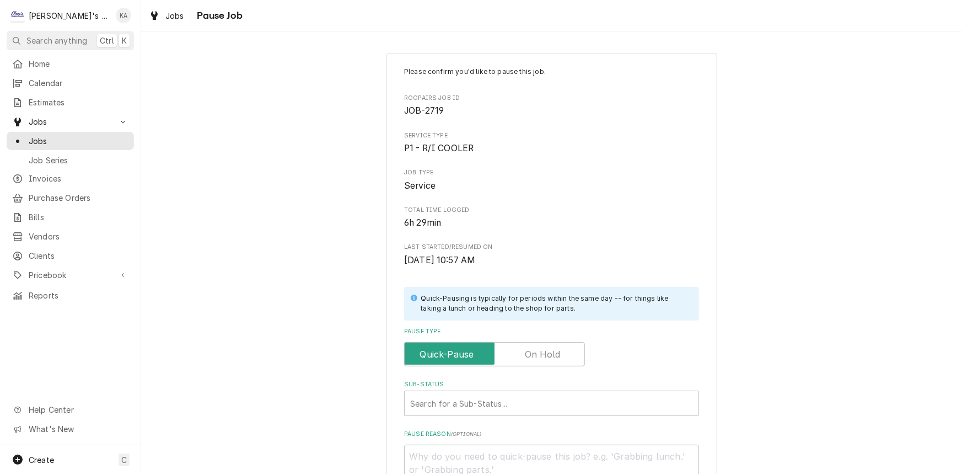
click at [539, 351] on label "Pause Type" at bounding box center [494, 354] width 181 height 24
click at [539, 351] on input "Pause Type" at bounding box center [494, 354] width 171 height 24
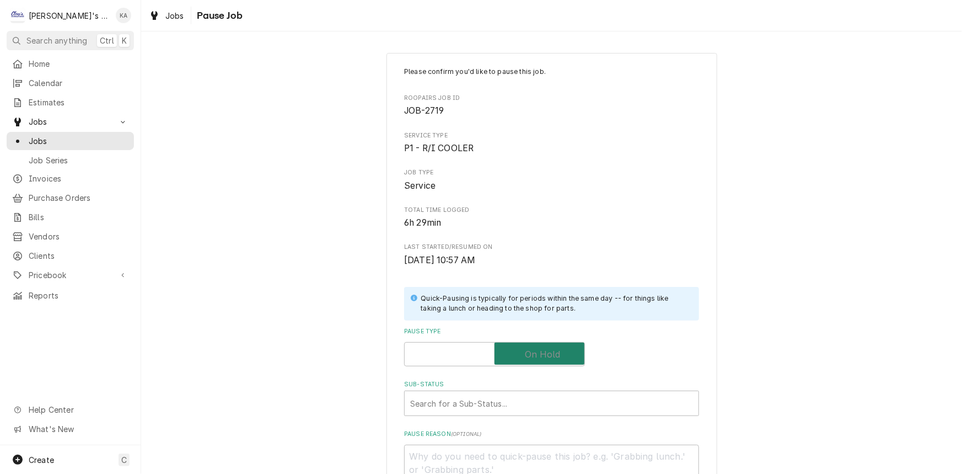
checkbox input "true"
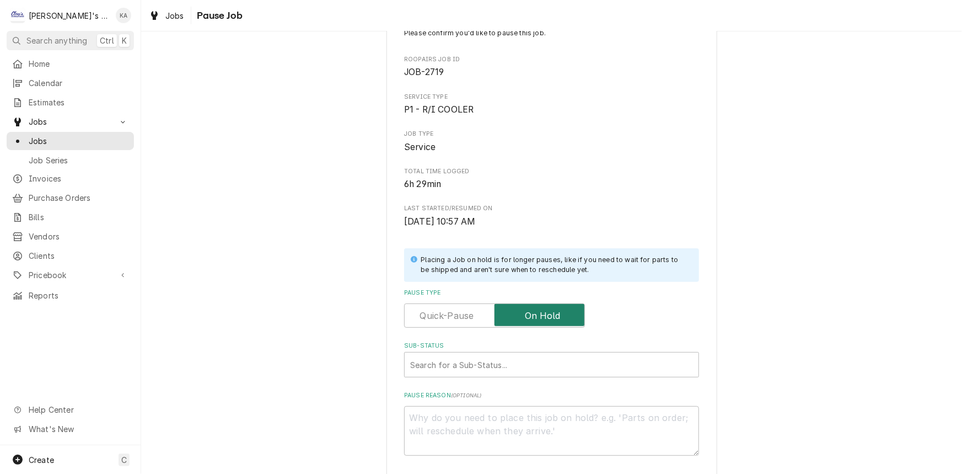
scroll to position [143, 0]
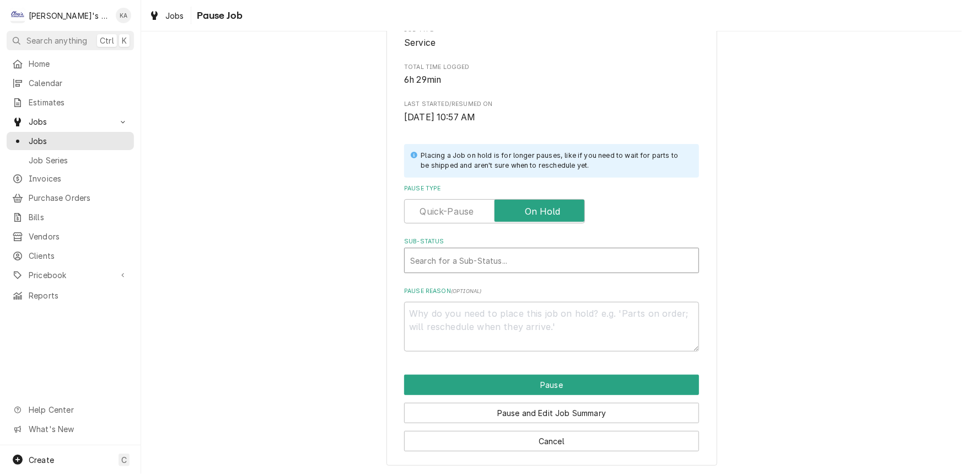
click at [497, 264] on div "Sub-Status" at bounding box center [551, 260] width 283 height 20
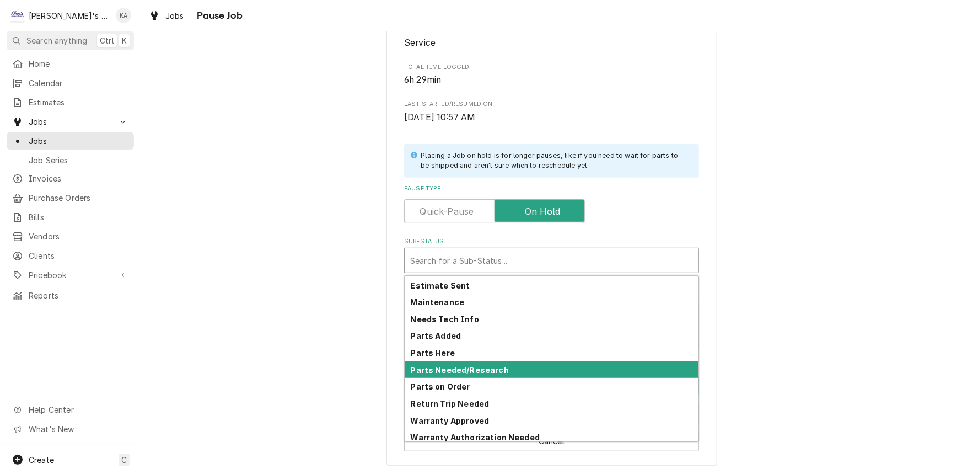
scroll to position [54, 0]
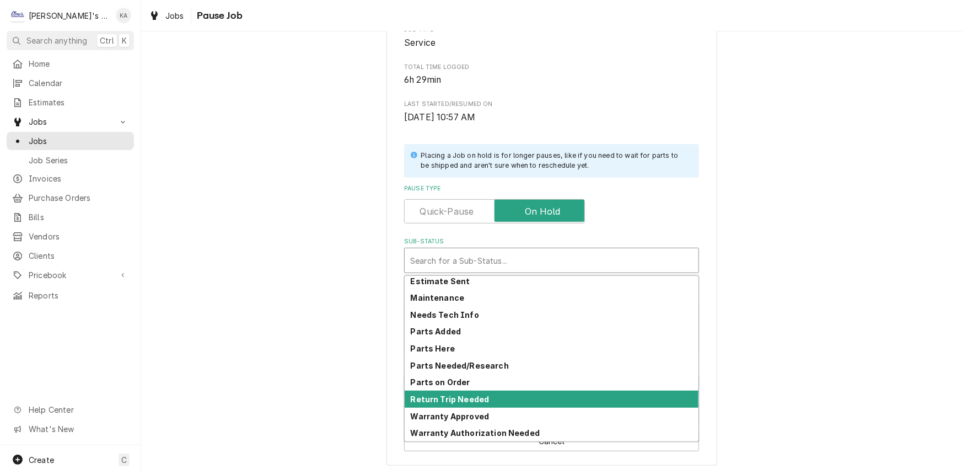
click at [471, 396] on strong "Return Trip Needed" at bounding box center [450, 398] width 79 height 9
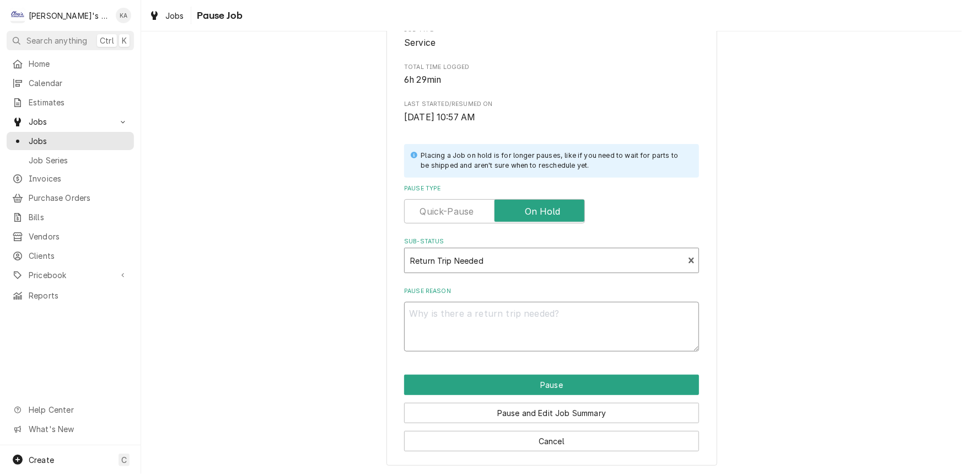
click at [483, 323] on textarea "Pause Reason" at bounding box center [551, 327] width 295 height 50
type textarea "x"
type textarea "M"
type textarea "x"
type textarea "MA"
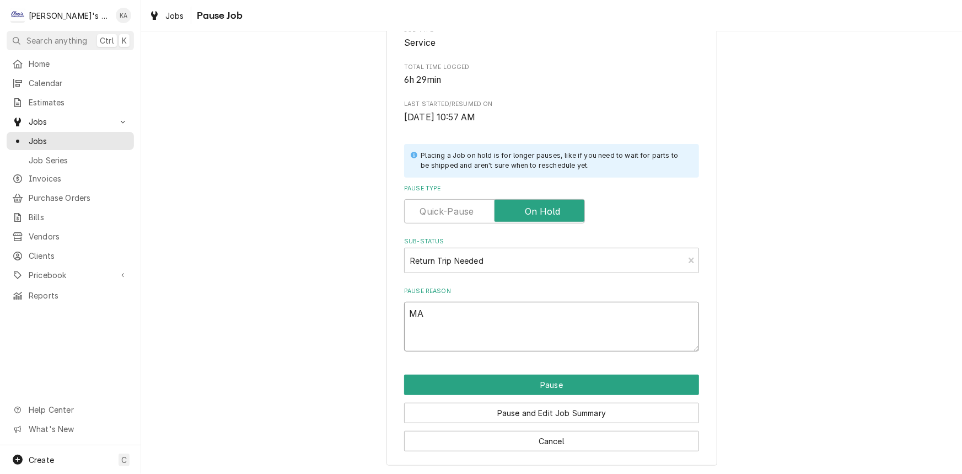
type textarea "x"
type textarea "M"
type textarea "x"
type textarea "8"
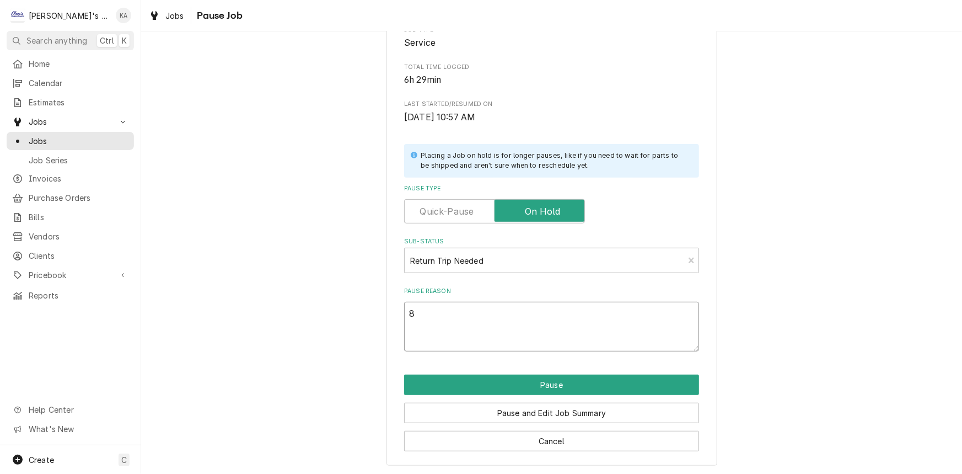
type textarea "x"
type textarea "8/"
type textarea "x"
type textarea "8/2"
type textarea "x"
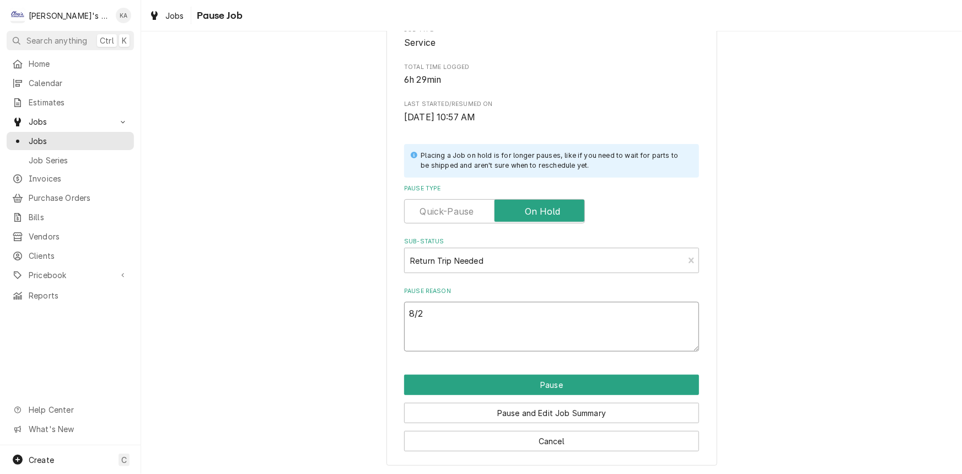
type textarea "8/28"
type textarea "x"
type textarea "8/28/"
type textarea "x"
type textarea "8/28/2"
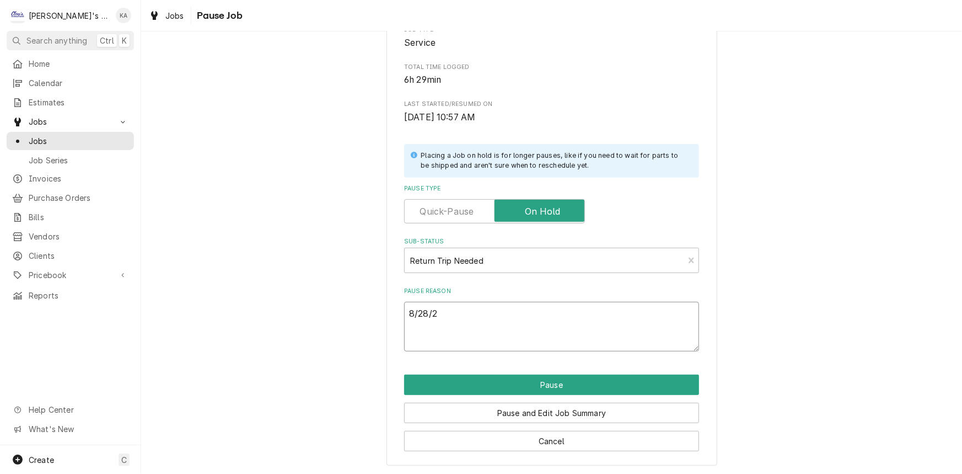
type textarea "x"
type textarea "8/28/20"
type textarea "x"
type textarea "8/28/202"
type textarea "x"
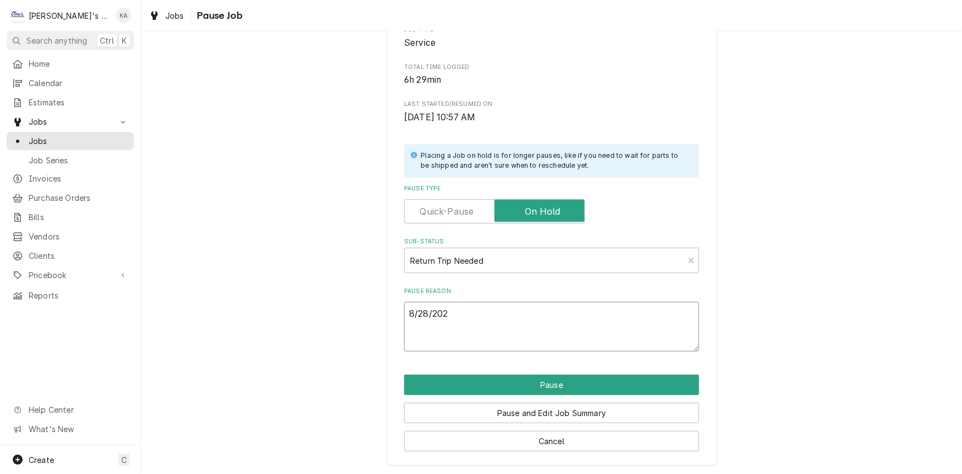
type textarea "8/28/2025"
type textarea "x"
type textarea "8/28/2025-"
type textarea "x"
type textarea "8/28/2025-"
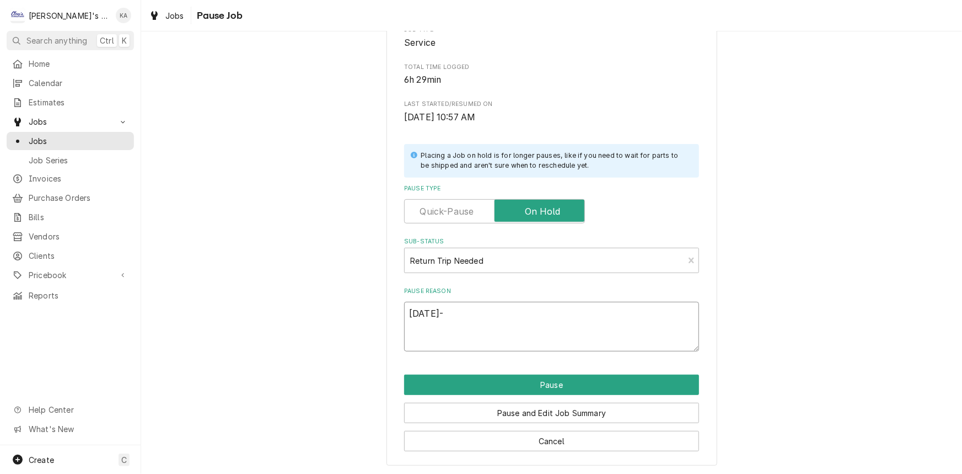
type textarea "x"
type textarea "8/28/2025- M"
type textarea "x"
type textarea "8/28/2025- MA"
type textarea "x"
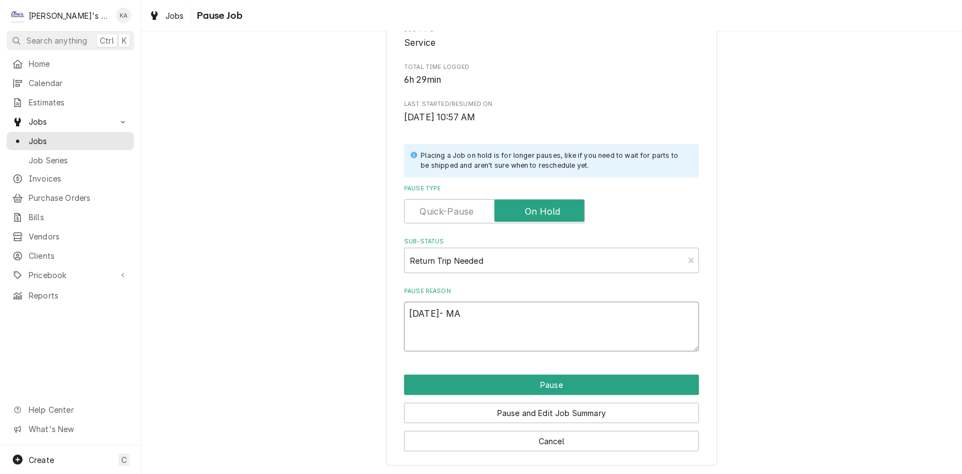
type textarea "8/28/2025- MAK"
type textarea "x"
type textarea "8/28/2025- MAKE"
type textarea "x"
type textarea "8/28/2025- MAKE"
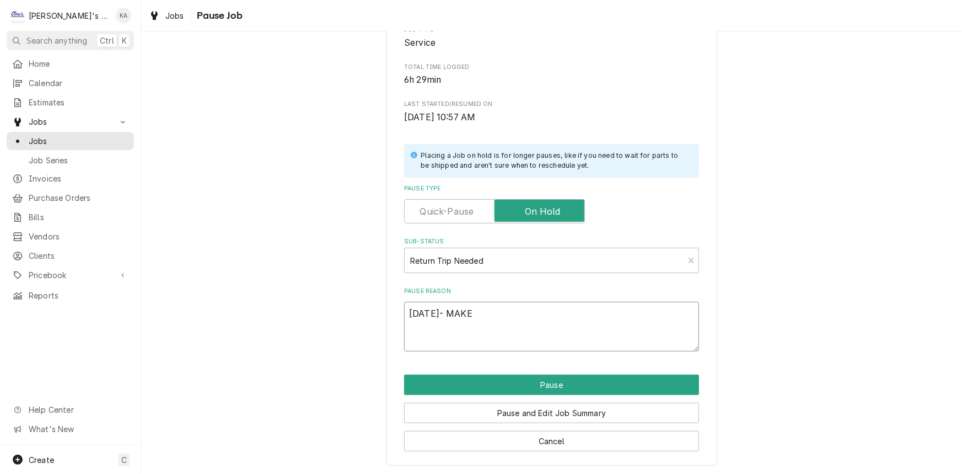
type textarea "x"
type textarea "8/28/2025- MAKE L"
type textarea "x"
type textarea "8/28/2025- MAKE LI"
type textarea "x"
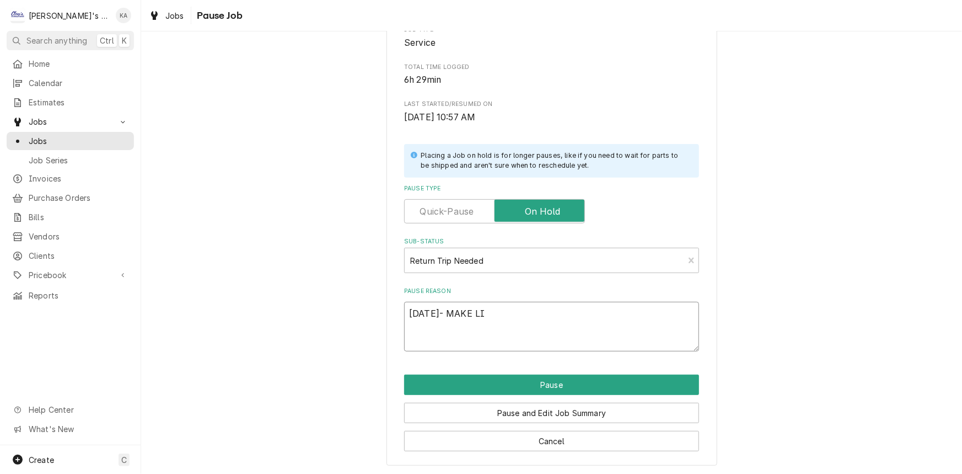
type textarea "8/28/2025- MAKE LIN"
type textarea "x"
type textarea "8/28/2025- MAKE LINE"
type textarea "x"
type textarea "8/28/2025- MAKE LINE"
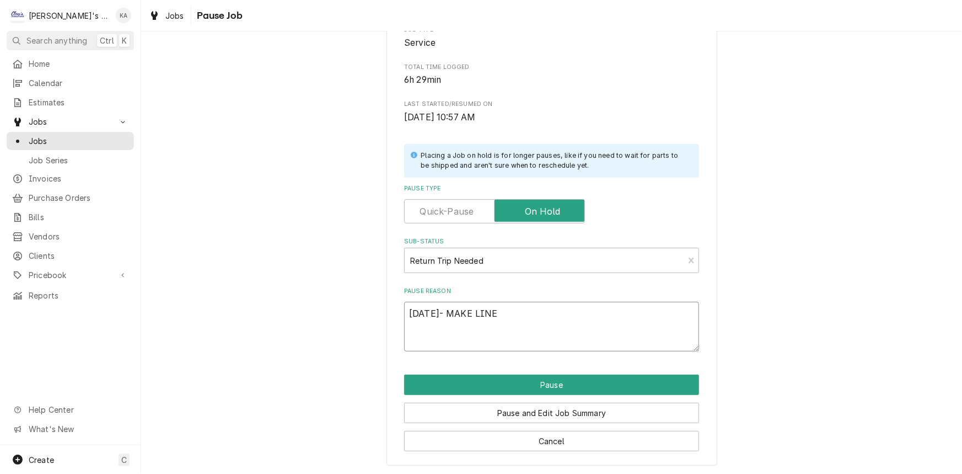
type textarea "x"
type textarea "8/28/2025- MAKE LINE I"
type textarea "x"
type textarea "8/28/2025- MAKE LINE IS"
type textarea "x"
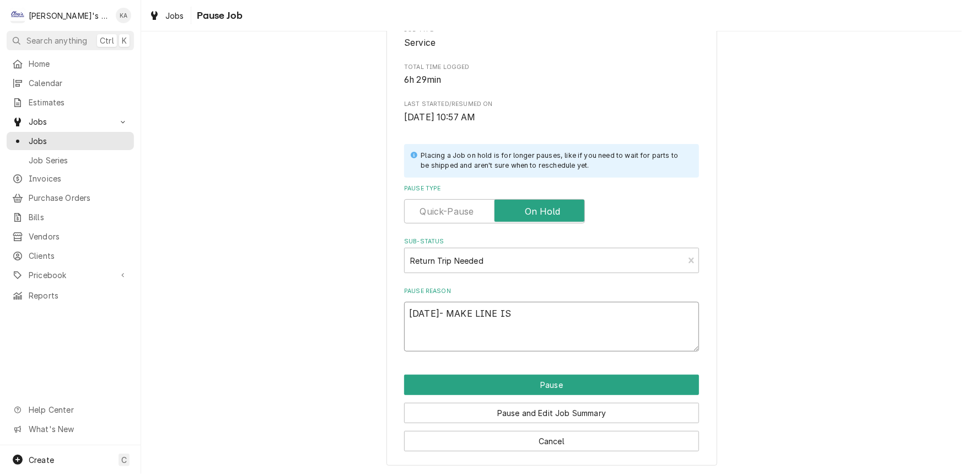
type textarea "8/28/2025- MAKE LINE IS"
type textarea "x"
type textarea "8/28/2025- MAKE LINE IS L"
type textarea "x"
type textarea "8/28/2025- MAKE LINE IS LE"
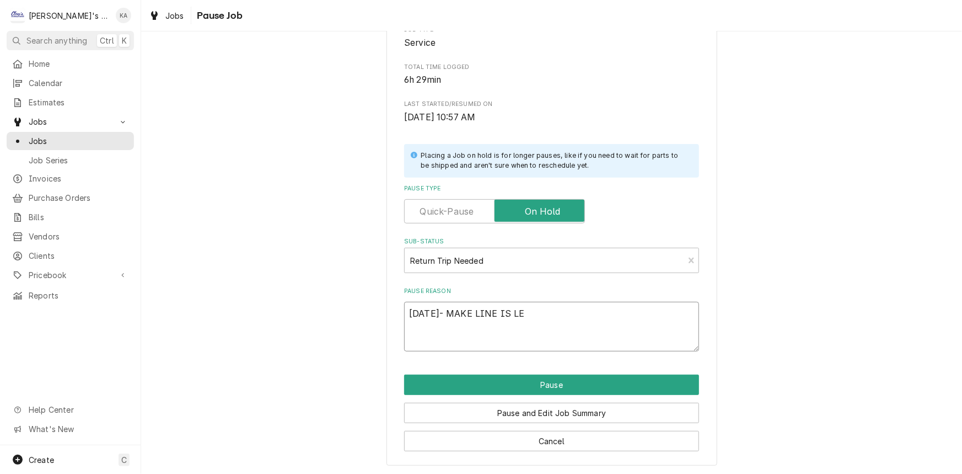
type textarea "x"
type textarea "8/28/2025- MAKE LINE IS LEA"
type textarea "x"
type textarea "8/28/2025- MAKE LINE IS LEAK"
type textarea "x"
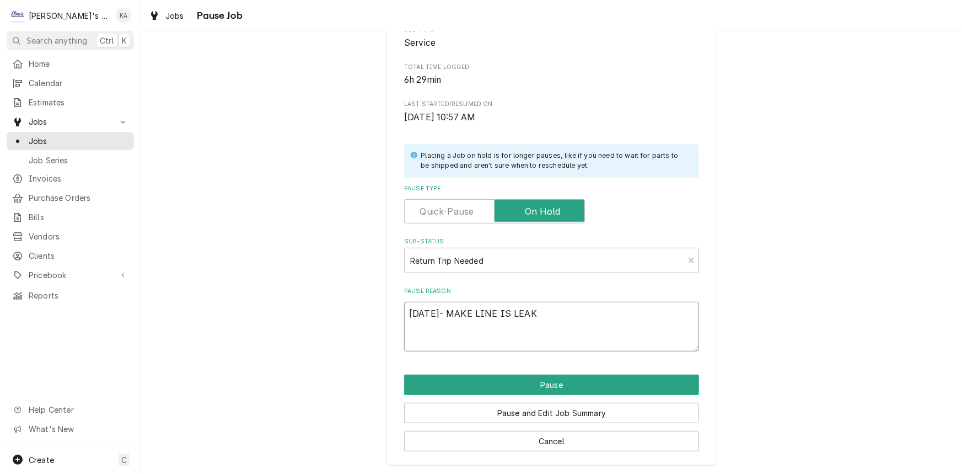
type textarea "8/28/2025- MAKE LINE IS LEAKI"
type textarea "x"
type textarea "8/28/2025- MAKE LINE IS LEAKIN"
type textarea "x"
type textarea "8/28/2025- MAKE LINE IS LEAKING"
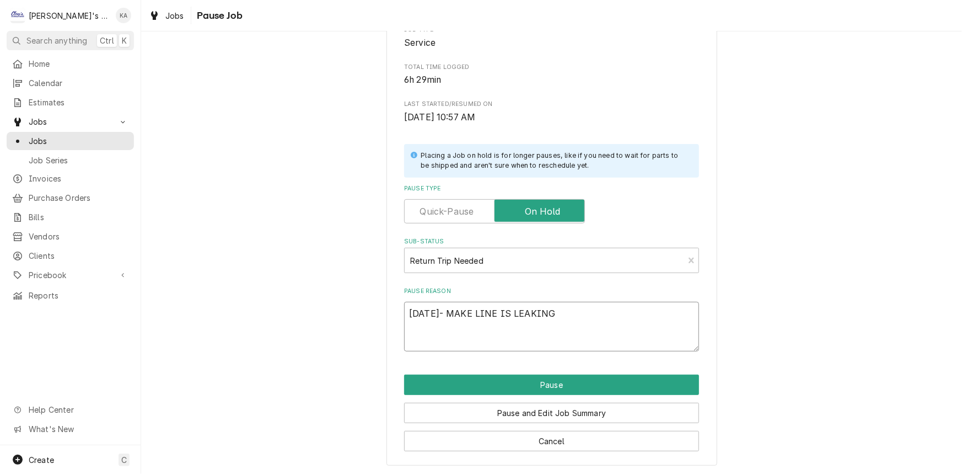
type textarea "x"
type textarea "8/28/2025- MAKE LINE IS LEAKING"
type textarea "x"
type textarea "8/28/2025- MAKE LINE IS LEAKING W"
type textarea "x"
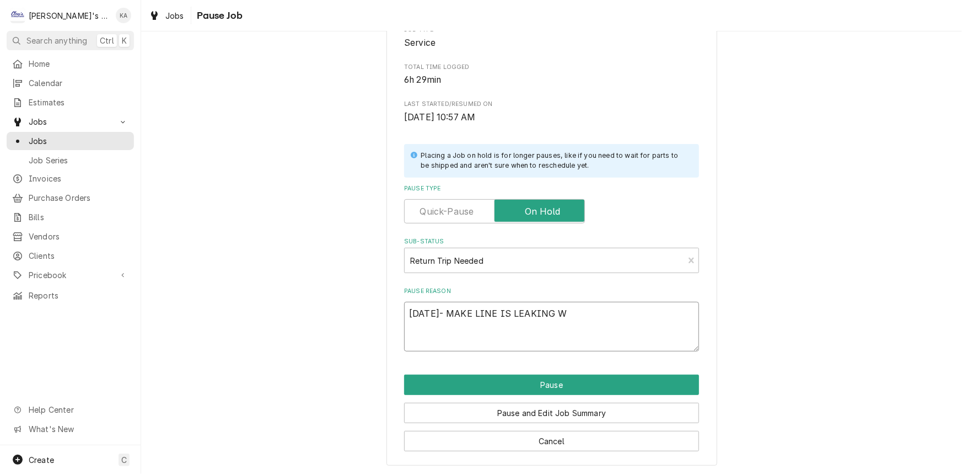
type textarea "8/28/2025- MAKE LINE IS LEAKING WA"
type textarea "x"
type textarea "8/28/2025- MAKE LINE IS LEAKING WAT"
type textarea "x"
type textarea "8/28/2025- MAKE LINE IS LEAKING WATE"
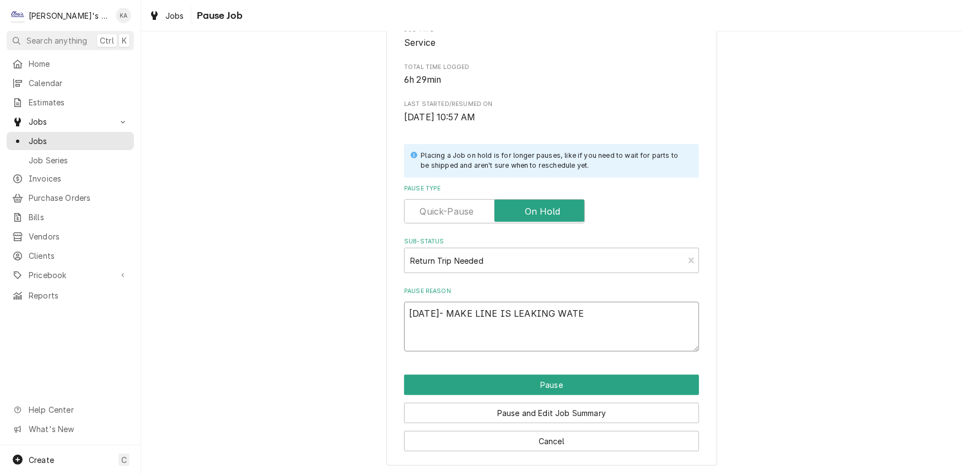
type textarea "x"
type textarea "8/28/2025- MAKE LINE IS LEAKING WATER"
type textarea "x"
type textarea "[DATE]- MAKE LINE IS LEAKING WATER."
click at [529, 387] on button "Pause" at bounding box center [551, 384] width 295 height 20
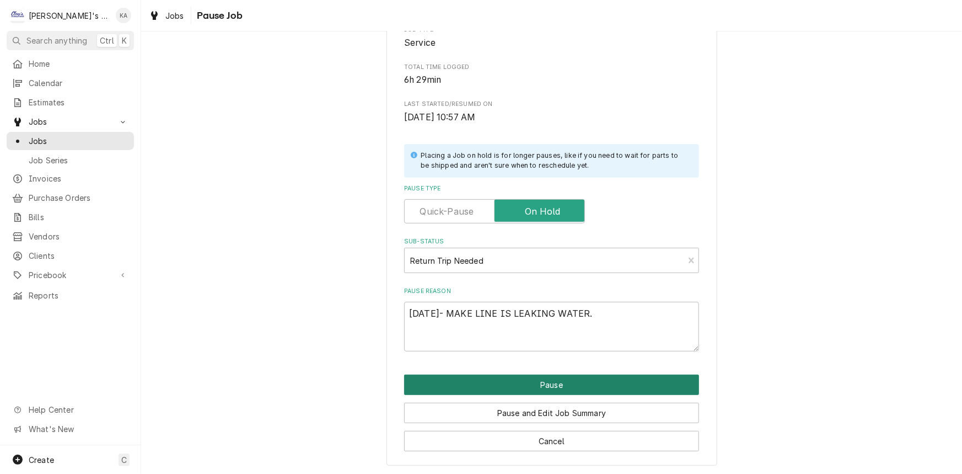
type textarea "x"
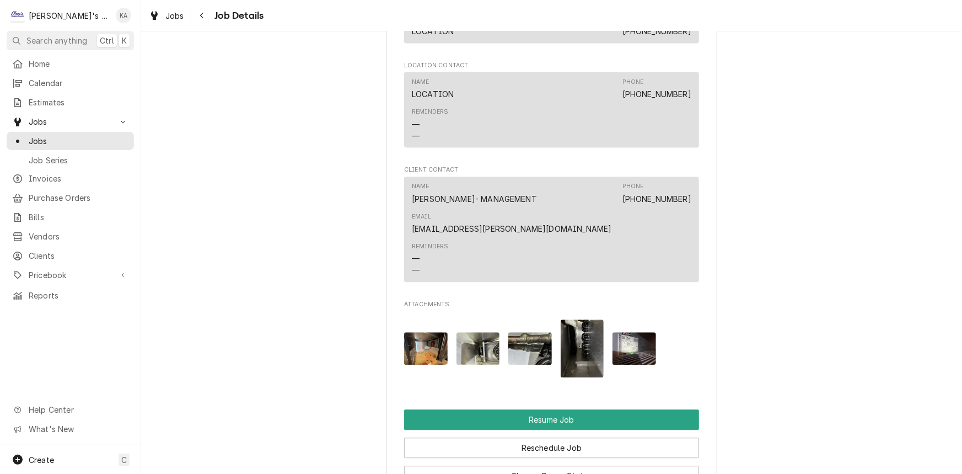
scroll to position [1385, 0]
